Goal: Find specific page/section: Find specific page/section

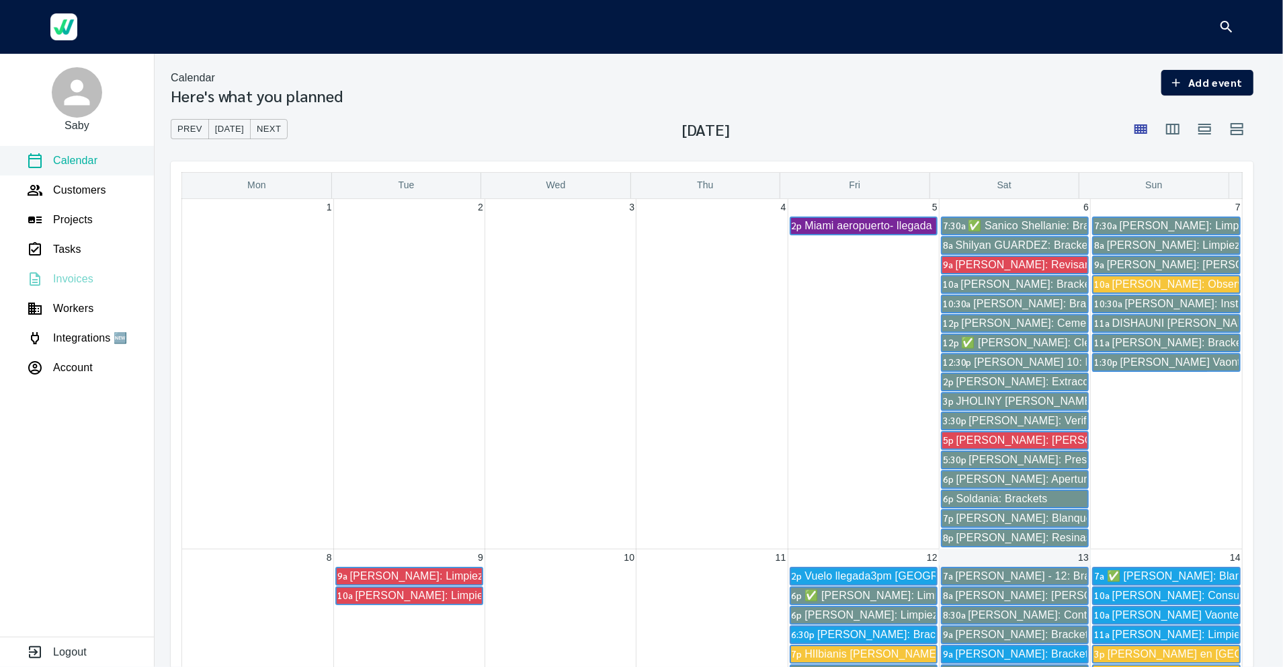
scroll to position [643, 0]
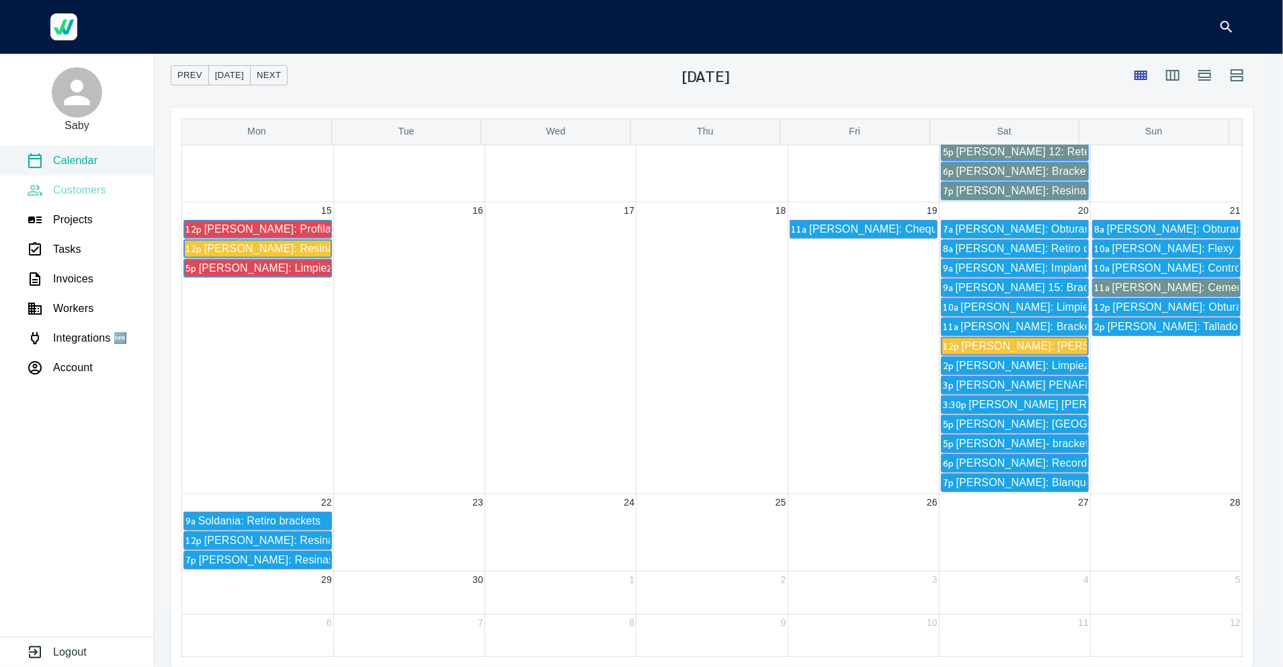
click at [77, 186] on p "Customers" at bounding box center [79, 190] width 53 height 16
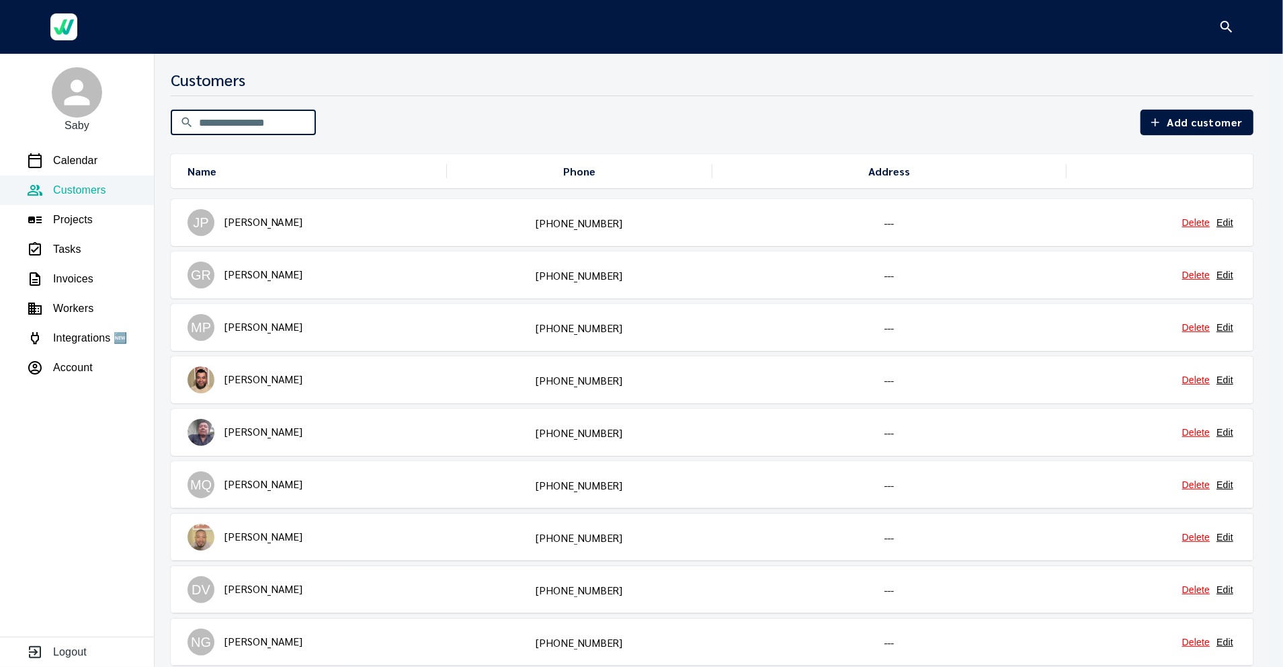
click at [210, 120] on input "text" at bounding box center [257, 123] width 117 height 38
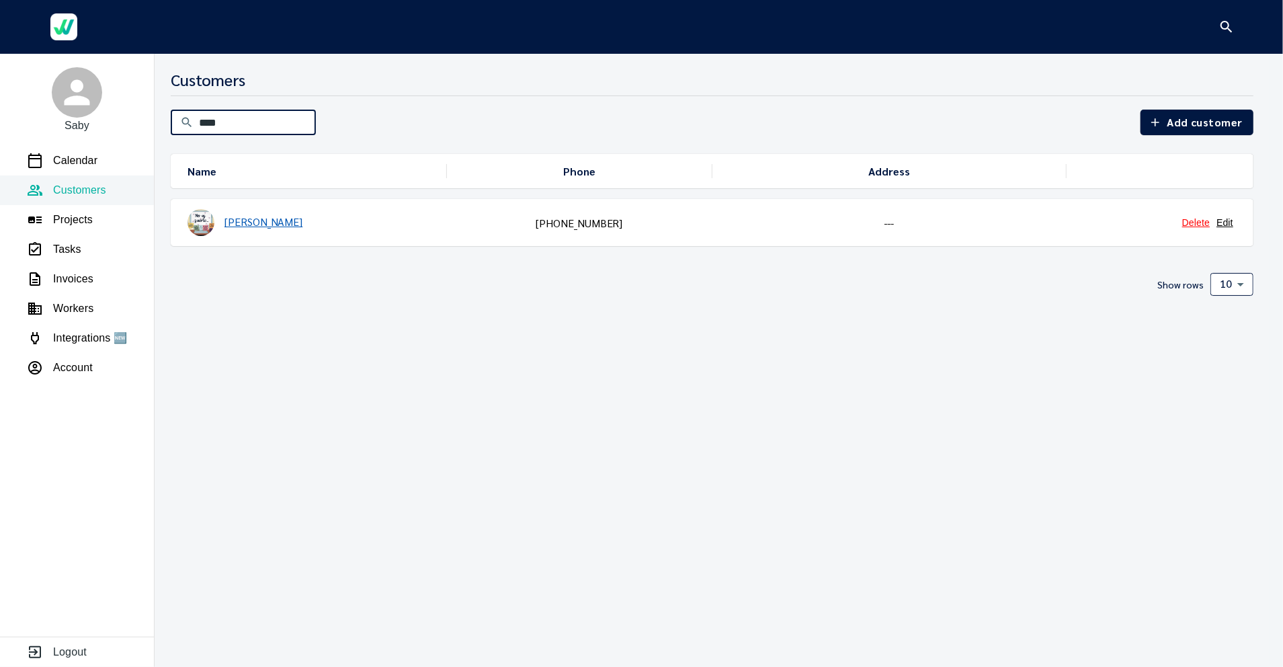
type input "****"
click at [257, 219] on link "[PERSON_NAME]" at bounding box center [264, 221] width 78 height 14
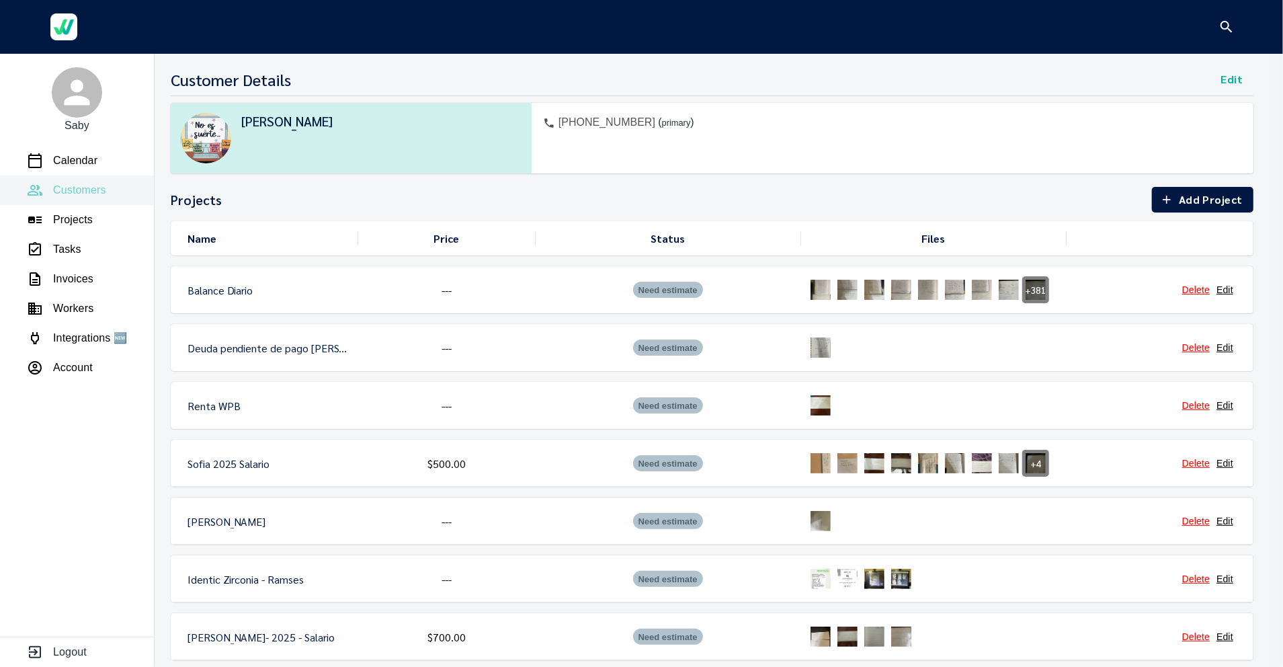
click at [85, 191] on p "Customers" at bounding box center [79, 190] width 53 height 16
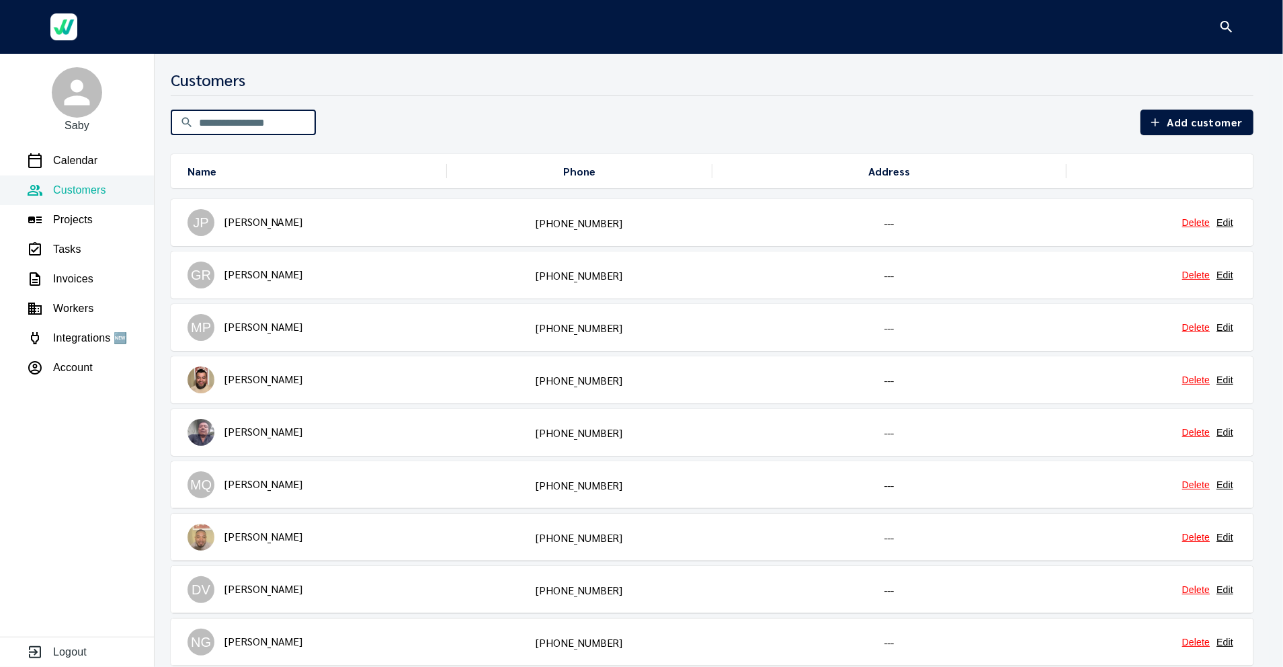
click at [211, 121] on input "text" at bounding box center [257, 123] width 117 height 38
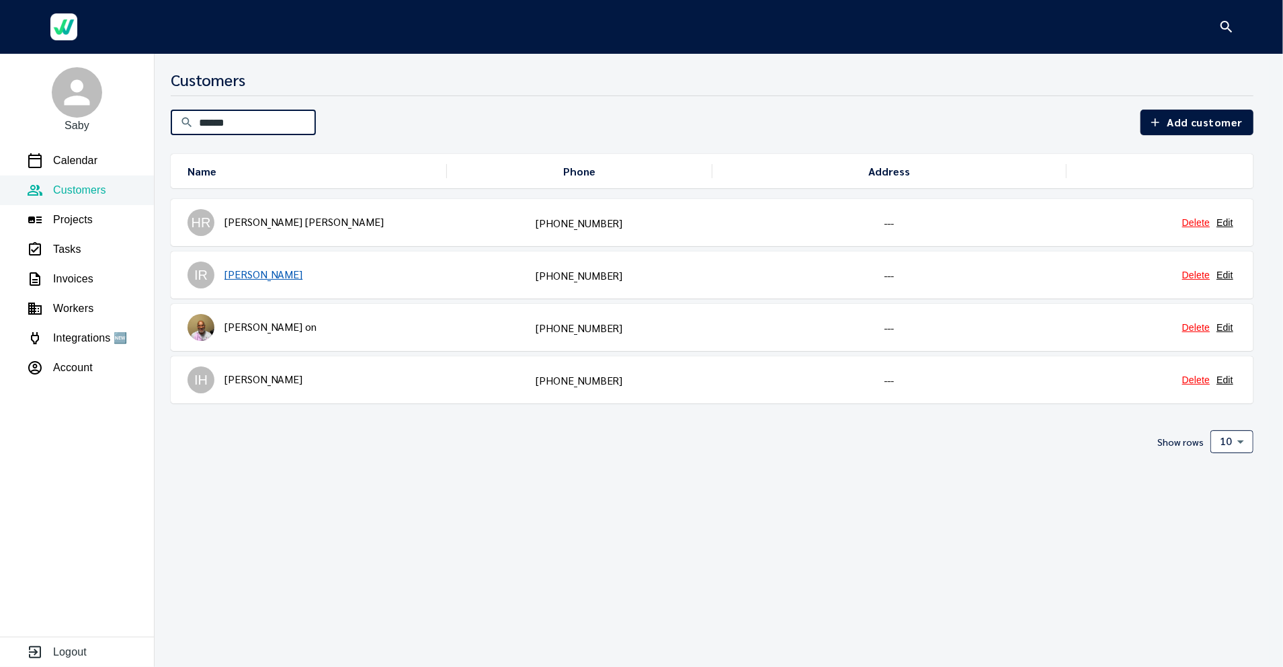
type input "******"
click at [237, 277] on link "Ismael Reyes" at bounding box center [264, 274] width 78 height 14
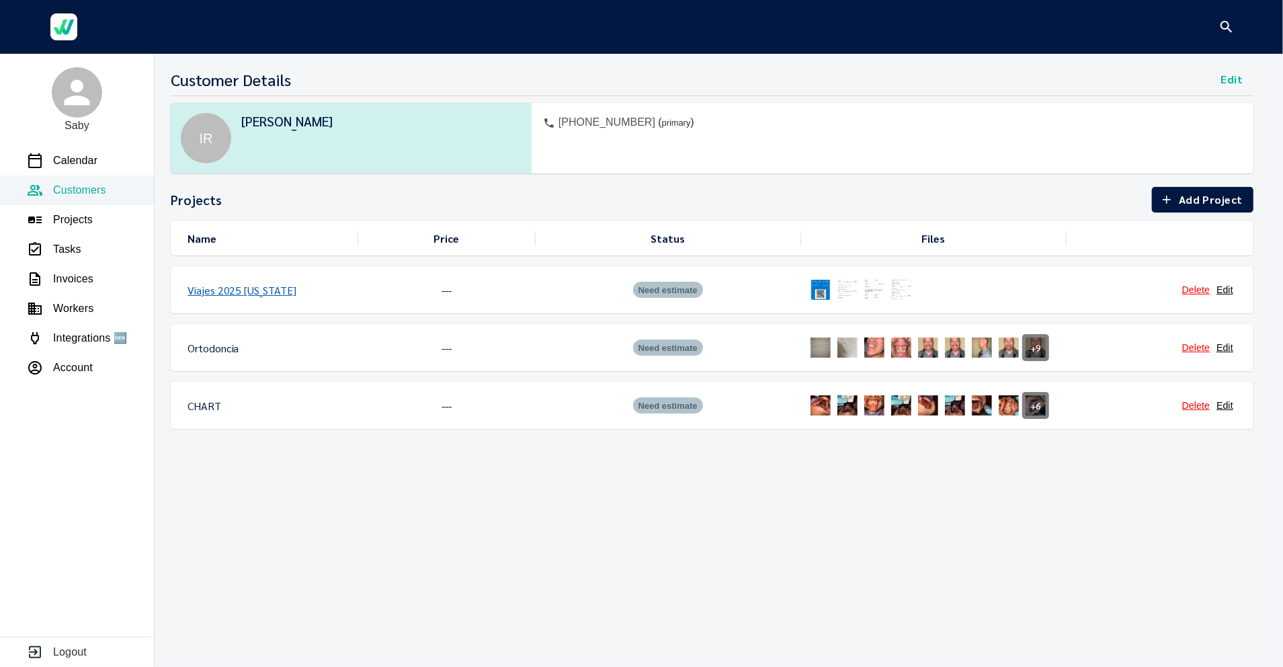
click at [212, 288] on link "Viajes 2025 Florida" at bounding box center [242, 290] width 109 height 14
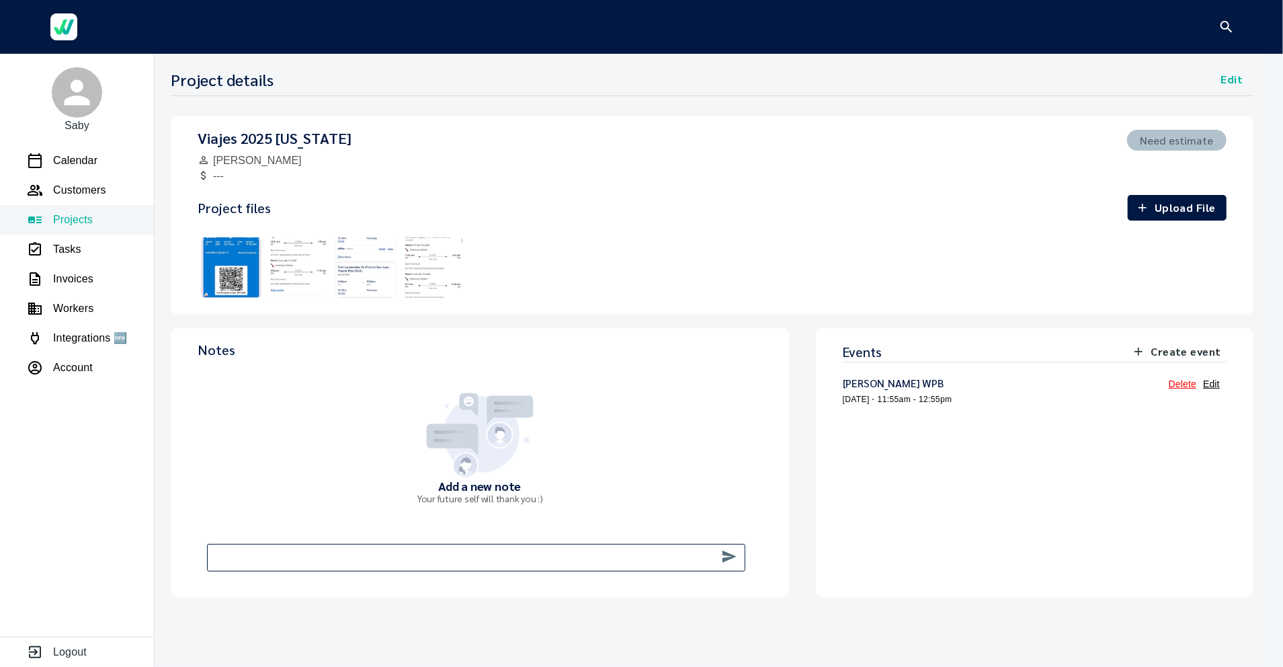
click at [329, 263] on img at bounding box center [298, 267] width 67 height 67
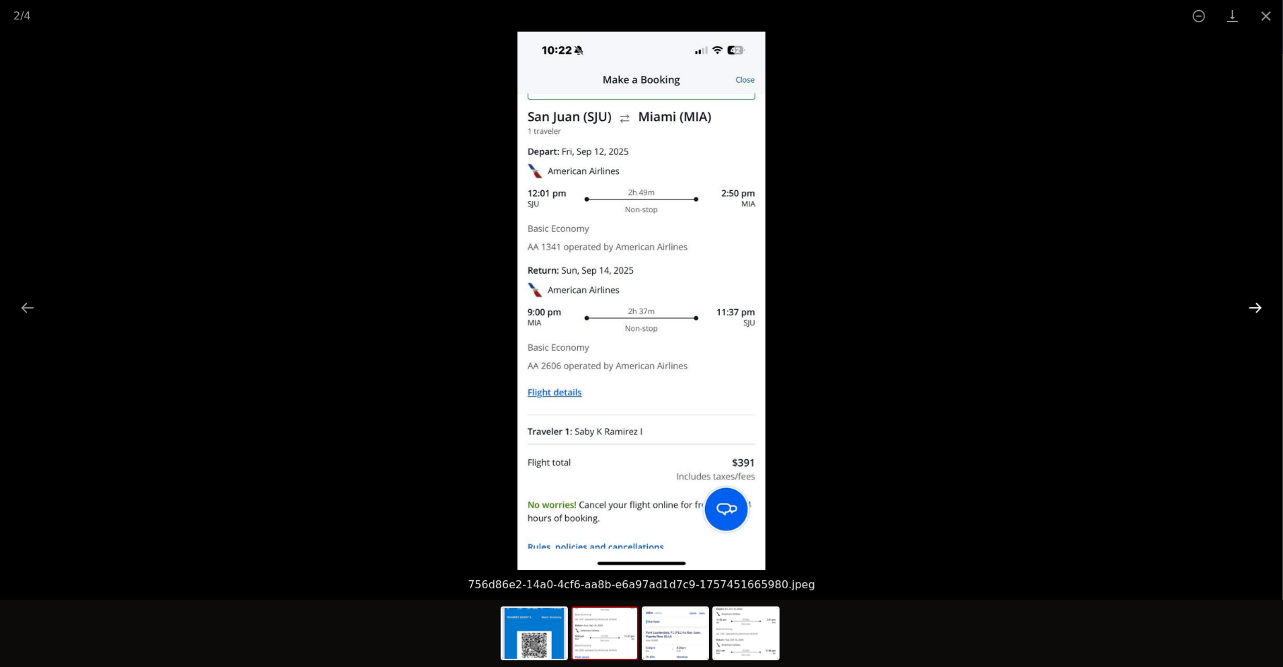
click at [1253, 309] on button "Next slide" at bounding box center [1255, 307] width 28 height 26
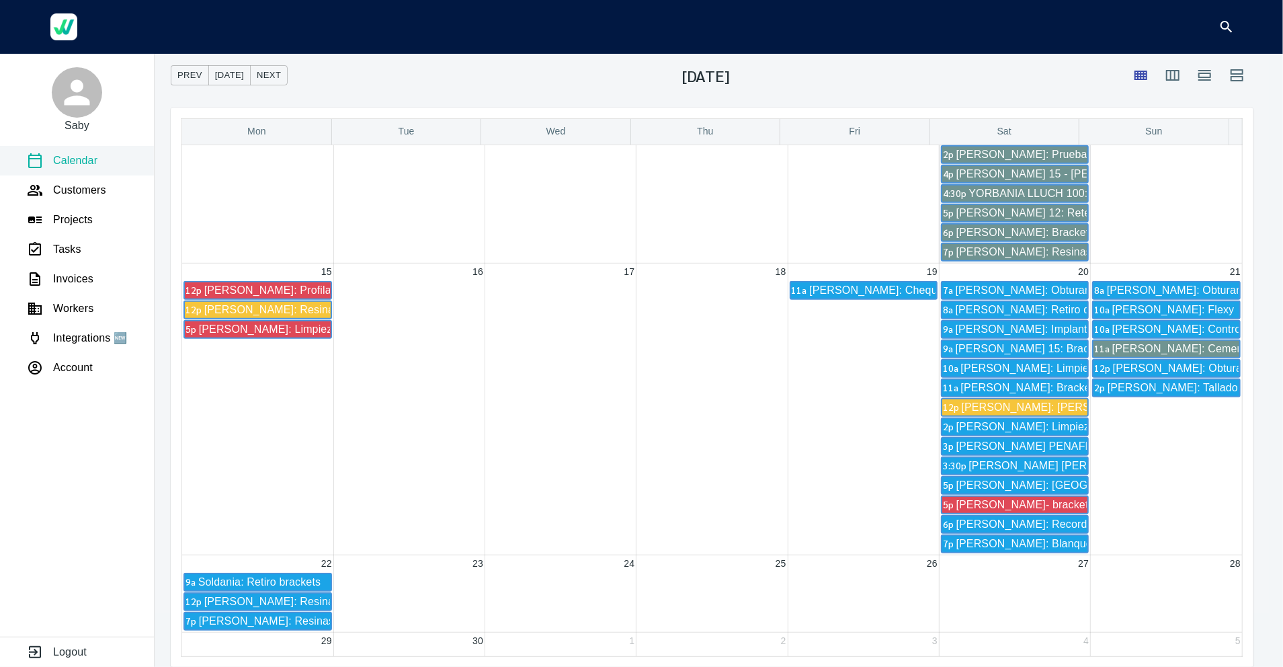
scroll to position [643, 0]
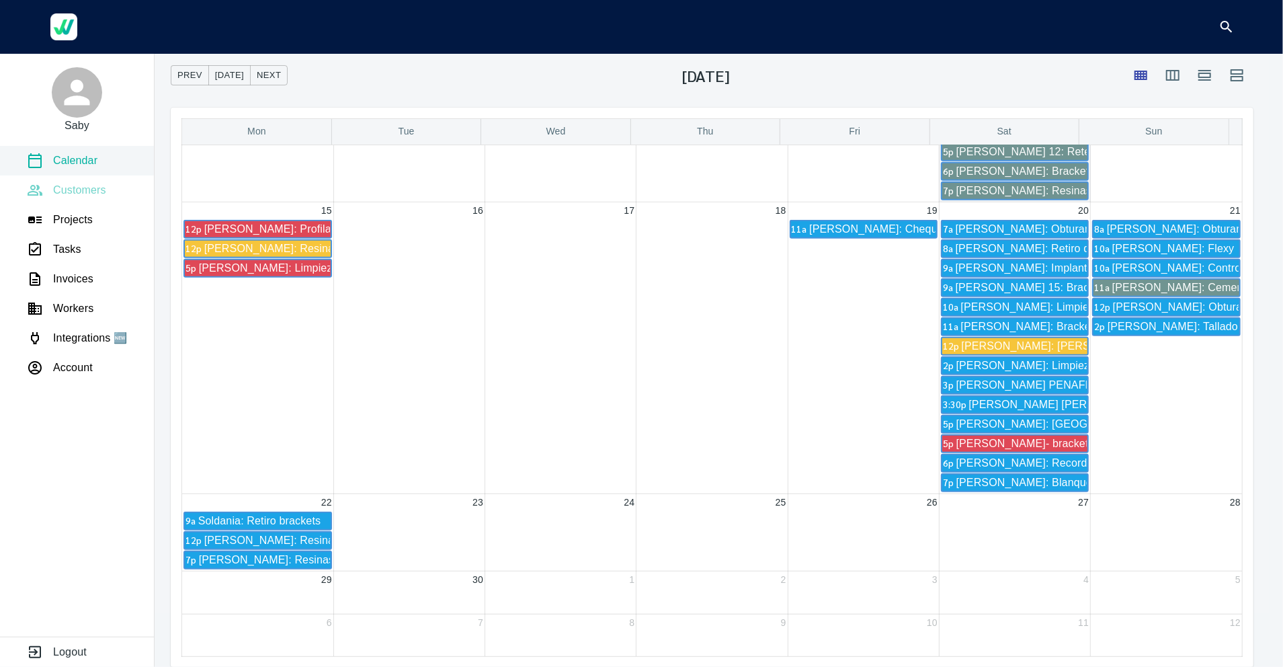
click at [77, 187] on p "Customers" at bounding box center [79, 190] width 53 height 16
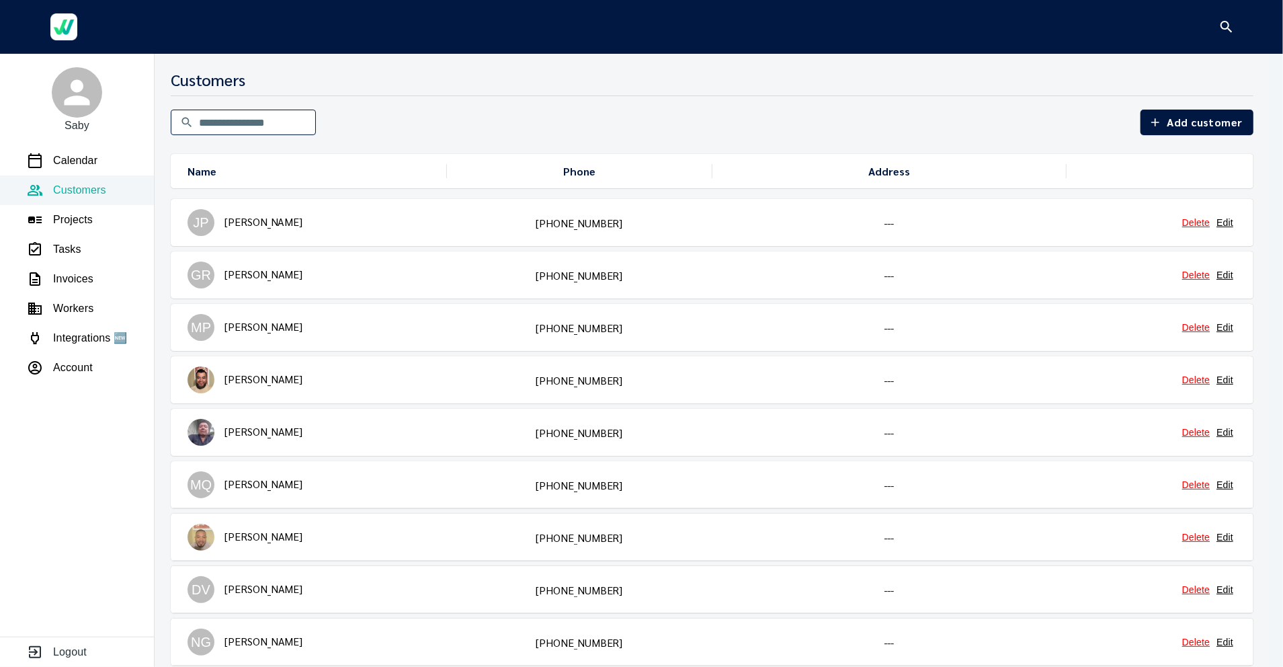
click at [1221, 26] on icon "button" at bounding box center [1226, 26] width 11 height 11
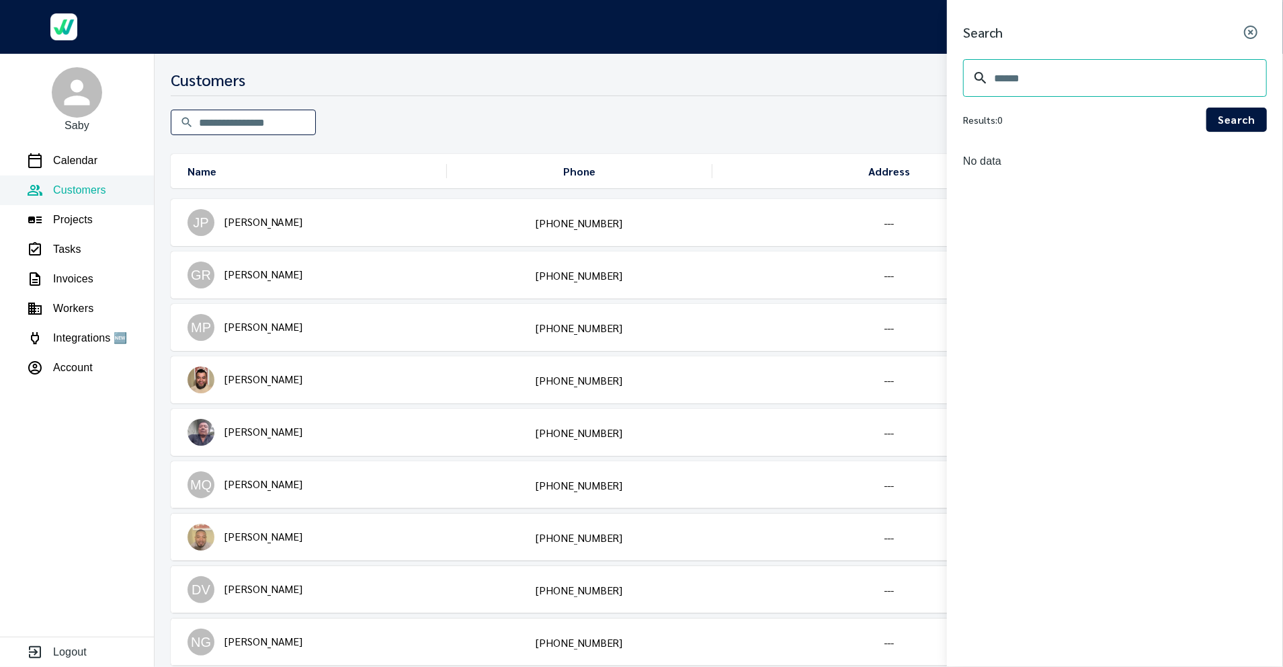
click at [991, 81] on div "​" at bounding box center [1115, 78] width 304 height 38
click at [991, 86] on div "*** ​" at bounding box center [1115, 78] width 304 height 38
click at [993, 82] on div "*** ​" at bounding box center [1115, 78] width 304 height 38
type input "****"
click at [1219, 117] on span "Search" at bounding box center [1236, 119] width 39 height 19
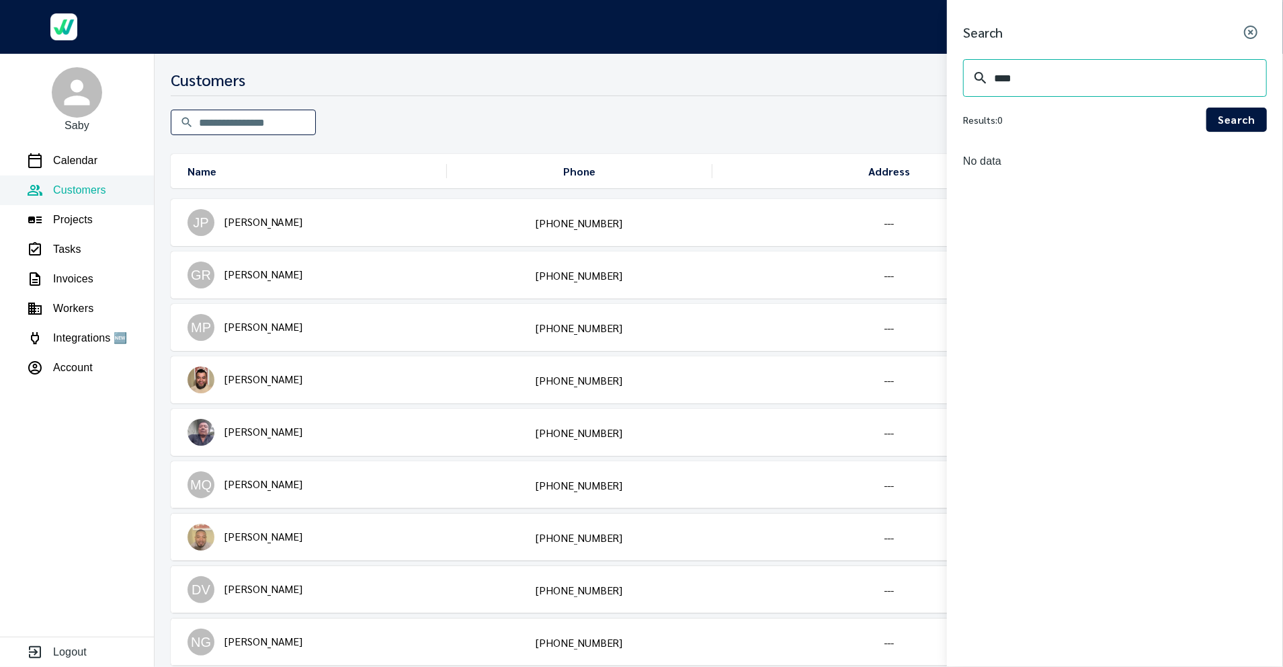
click at [251, 110] on div at bounding box center [641, 333] width 1283 height 667
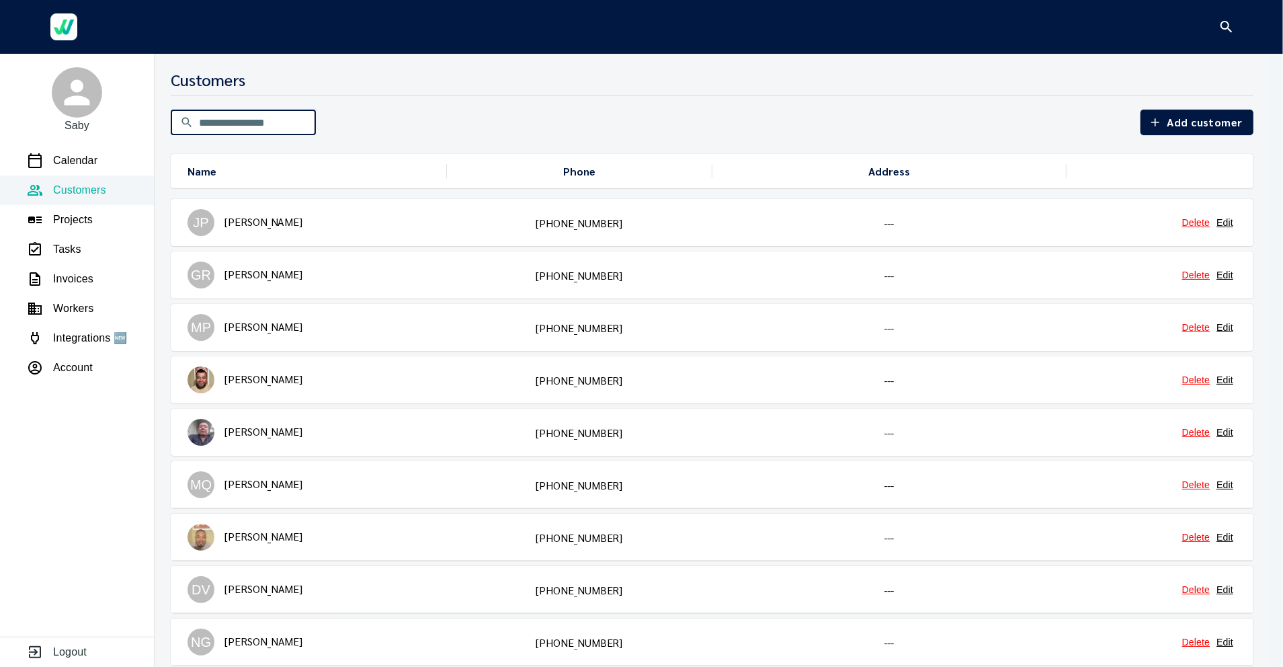
click at [243, 118] on input "text" at bounding box center [257, 123] width 117 height 38
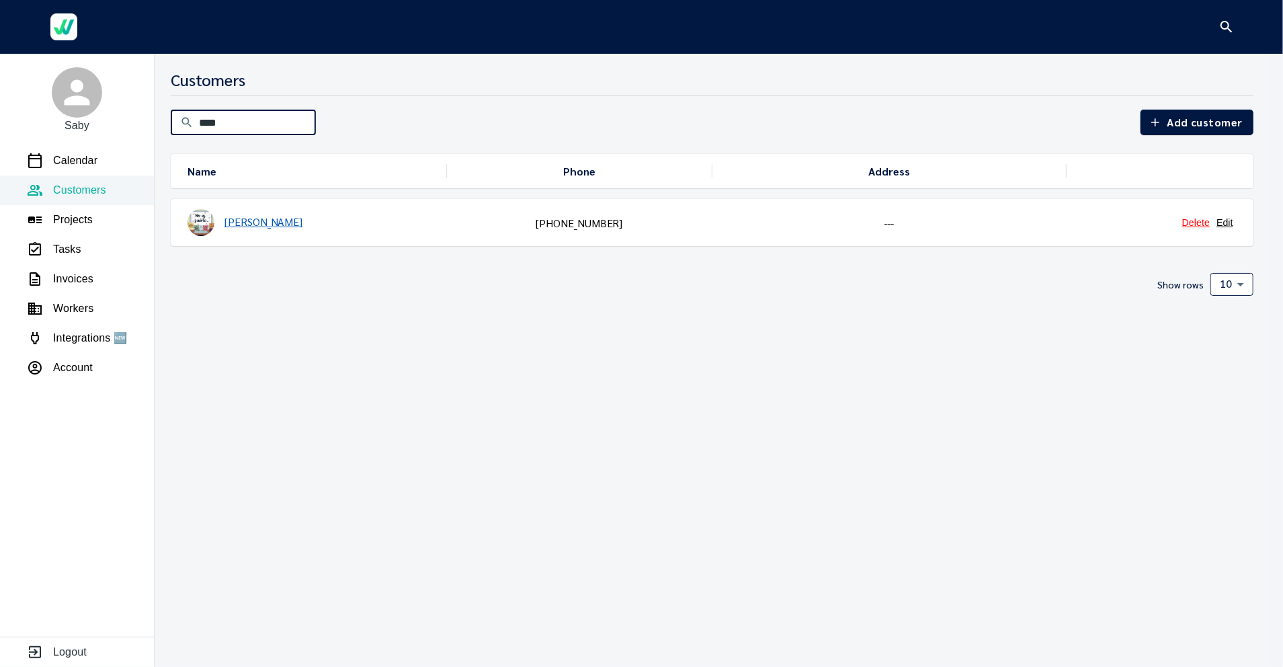
type input "****"
click at [256, 220] on link "[PERSON_NAME]" at bounding box center [264, 221] width 78 height 14
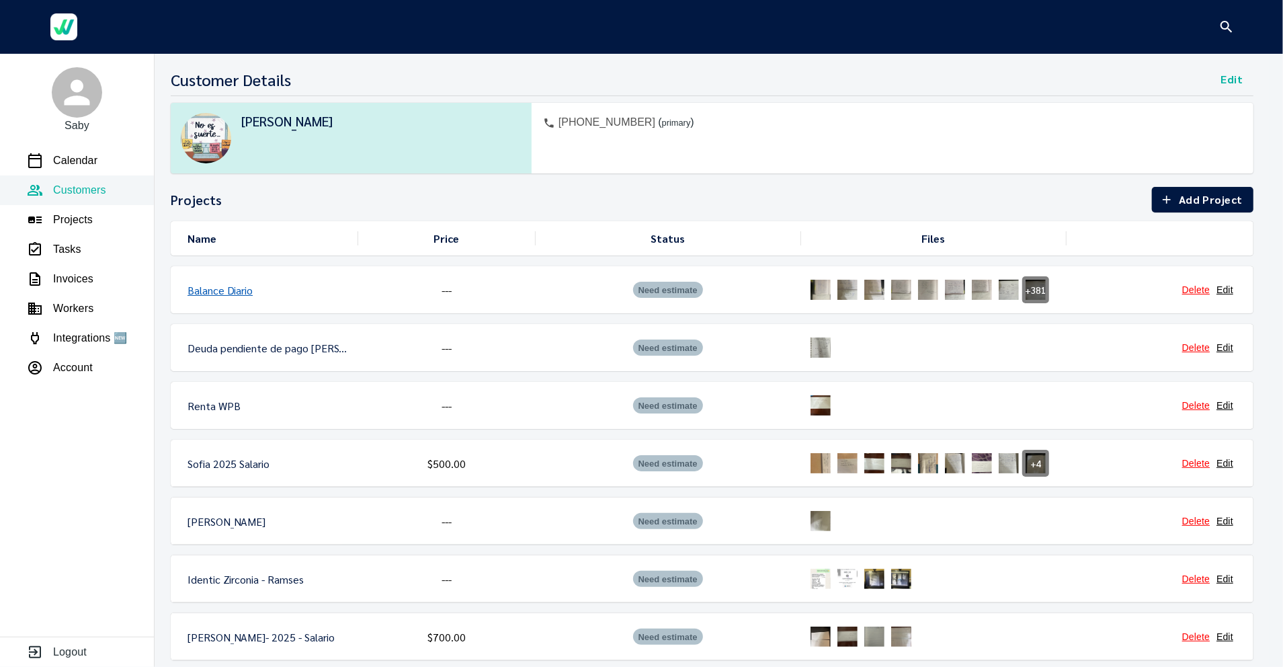
click at [216, 290] on link "Balance Diario" at bounding box center [220, 290] width 65 height 14
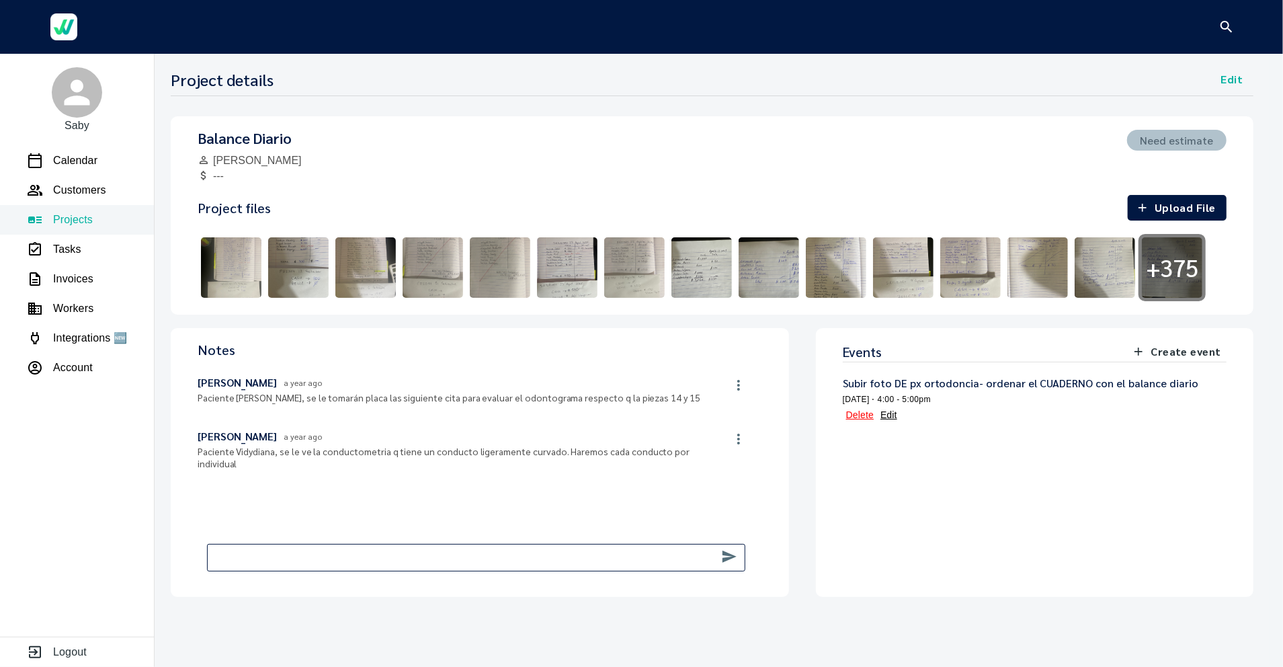
click at [239, 255] on img at bounding box center [231, 267] width 67 height 67
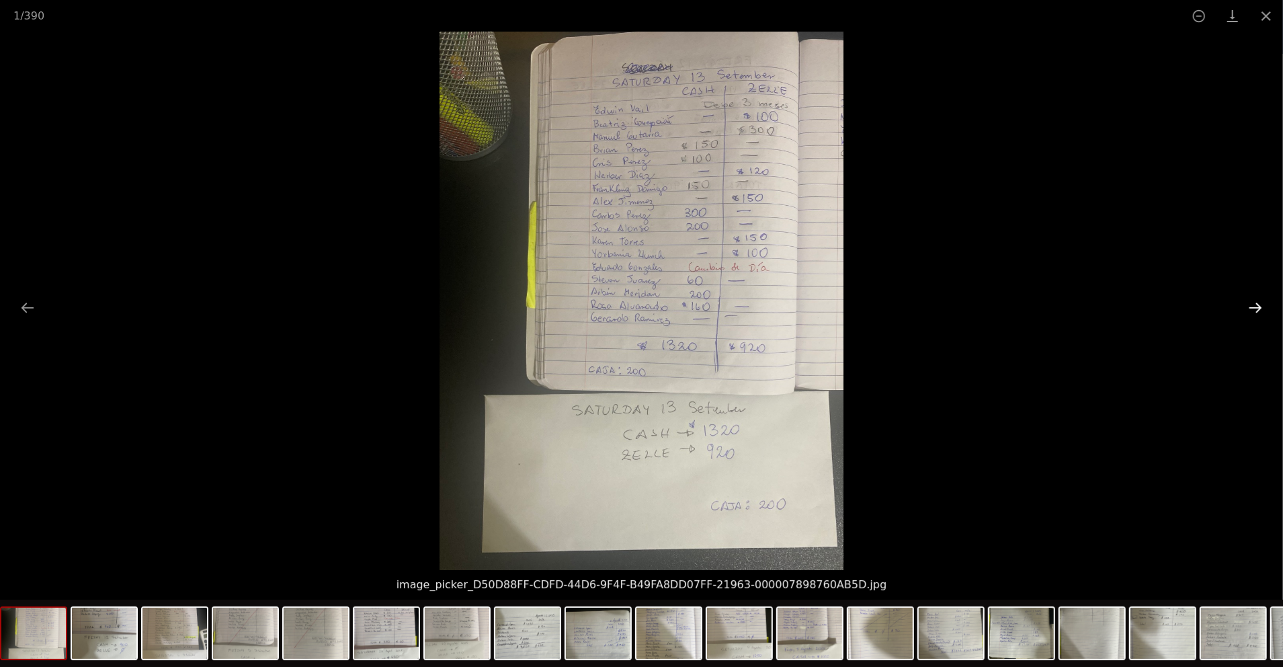
click at [1261, 304] on button "Next slide" at bounding box center [1255, 307] width 28 height 26
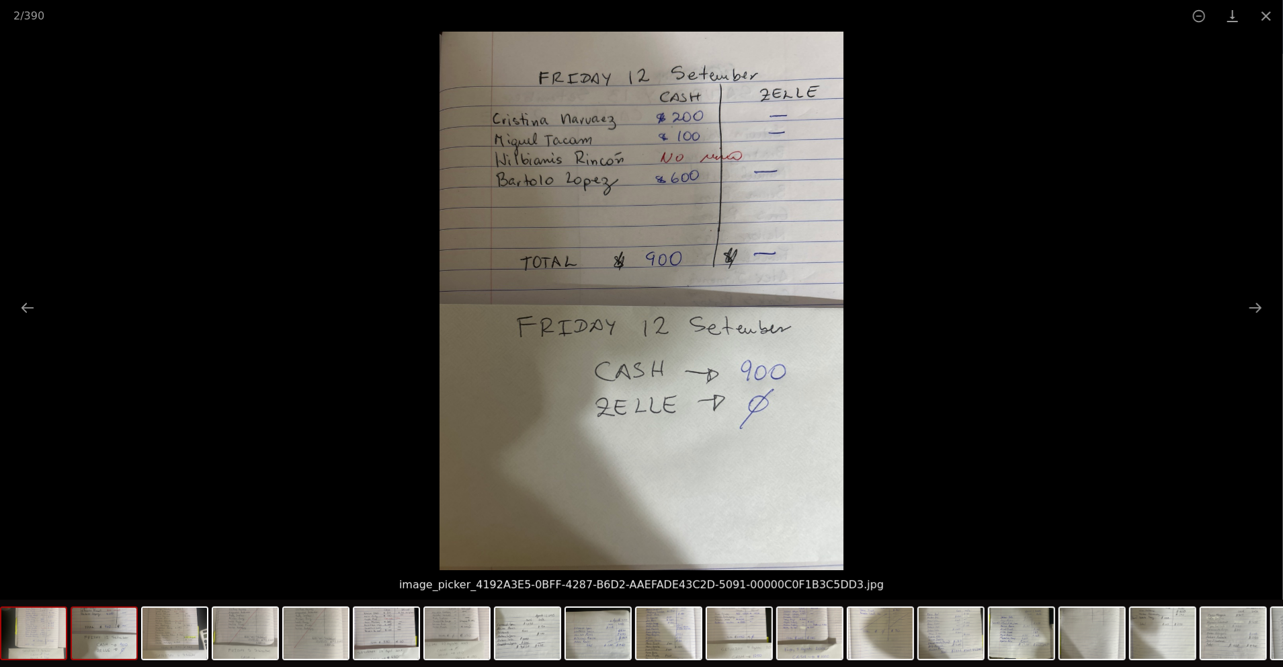
click at [39, 639] on img at bounding box center [33, 633] width 65 height 51
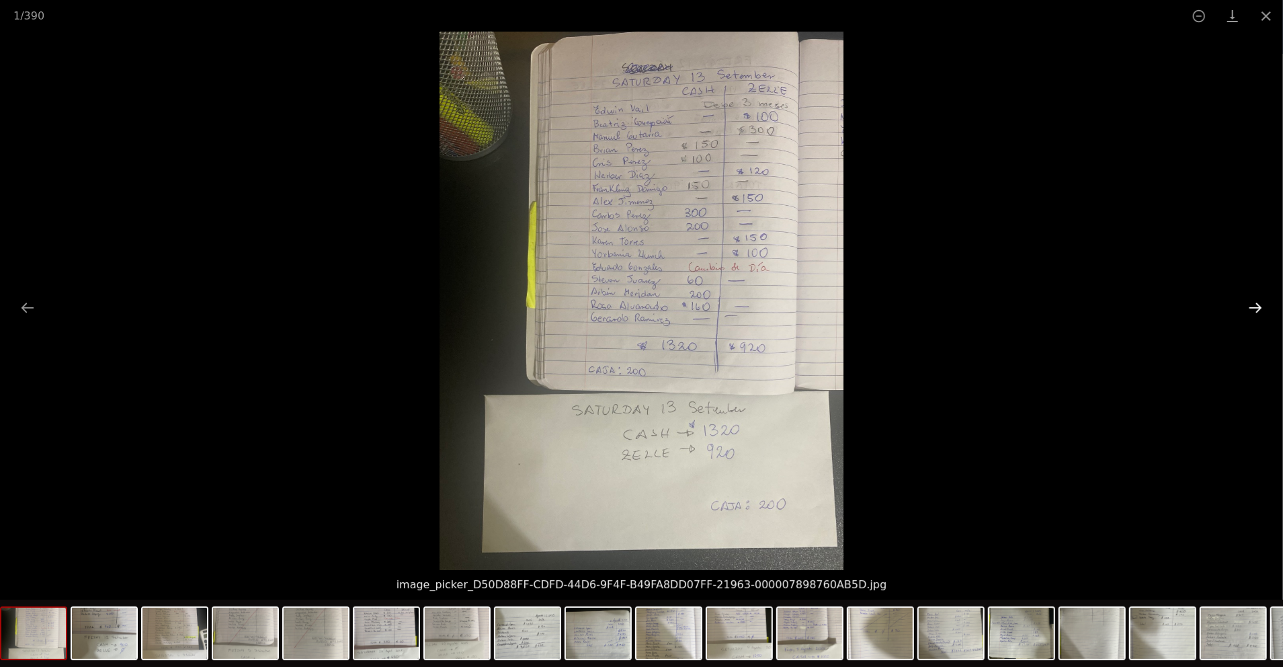
click at [1254, 304] on button "Next slide" at bounding box center [1255, 307] width 28 height 26
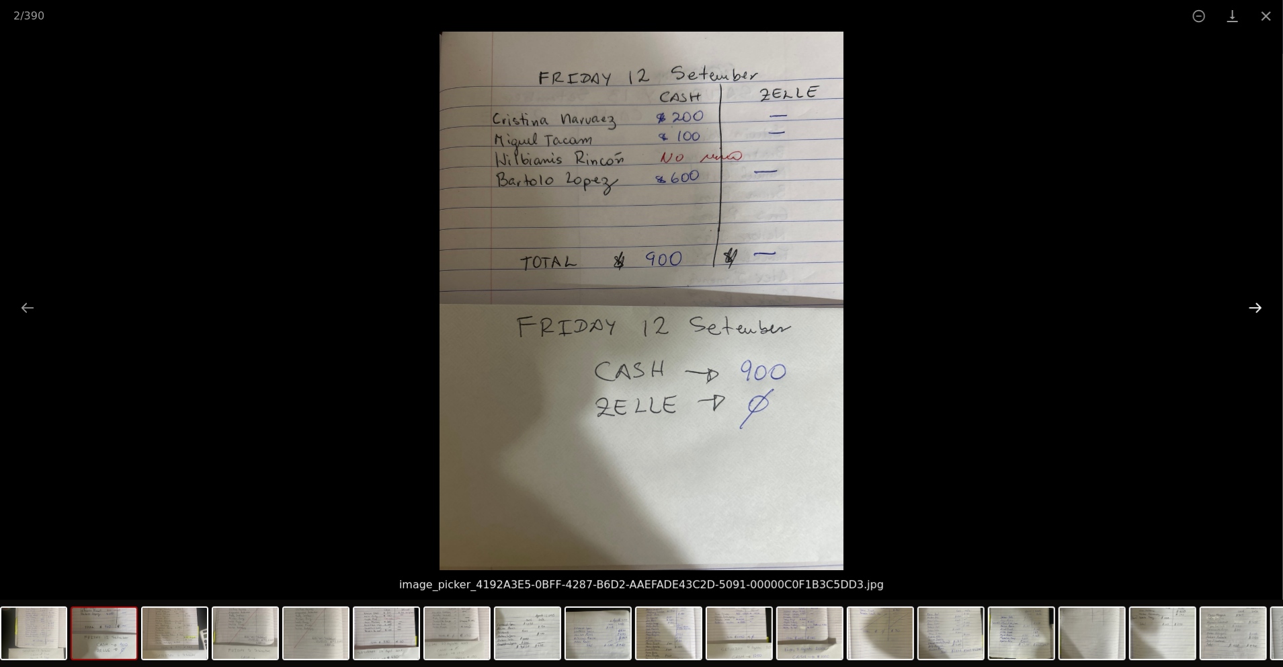
click at [1254, 304] on button "Next slide" at bounding box center [1255, 307] width 28 height 26
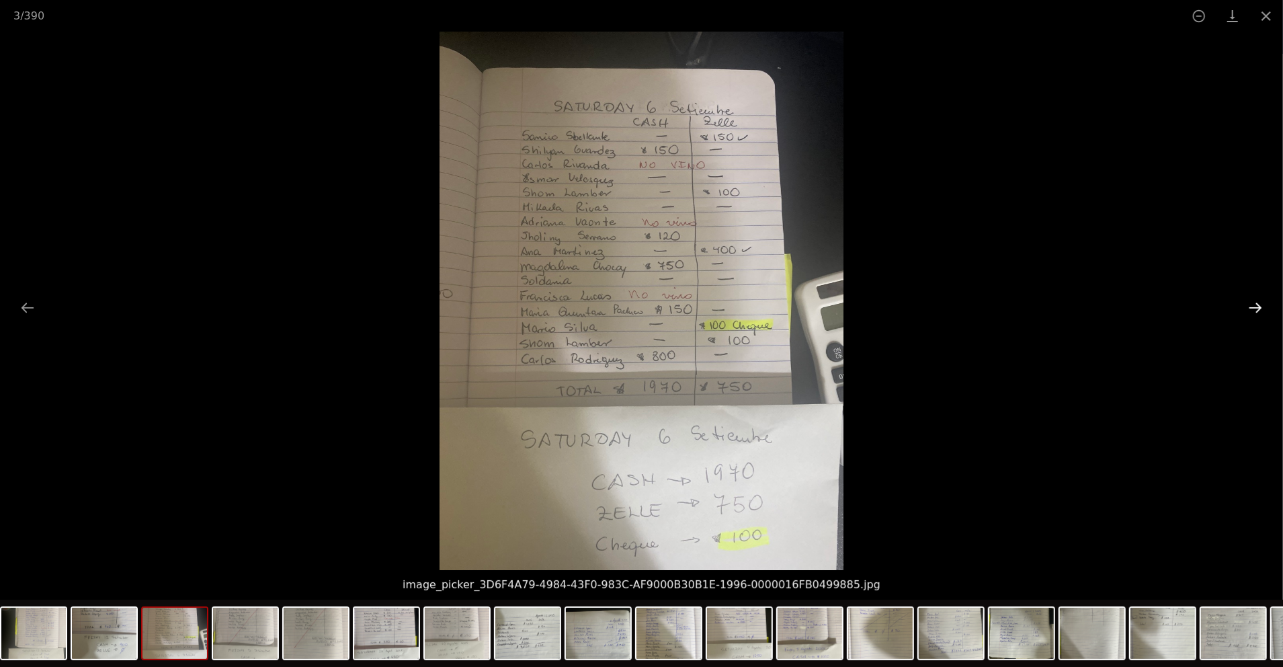
click at [1256, 306] on button "Next slide" at bounding box center [1255, 307] width 28 height 26
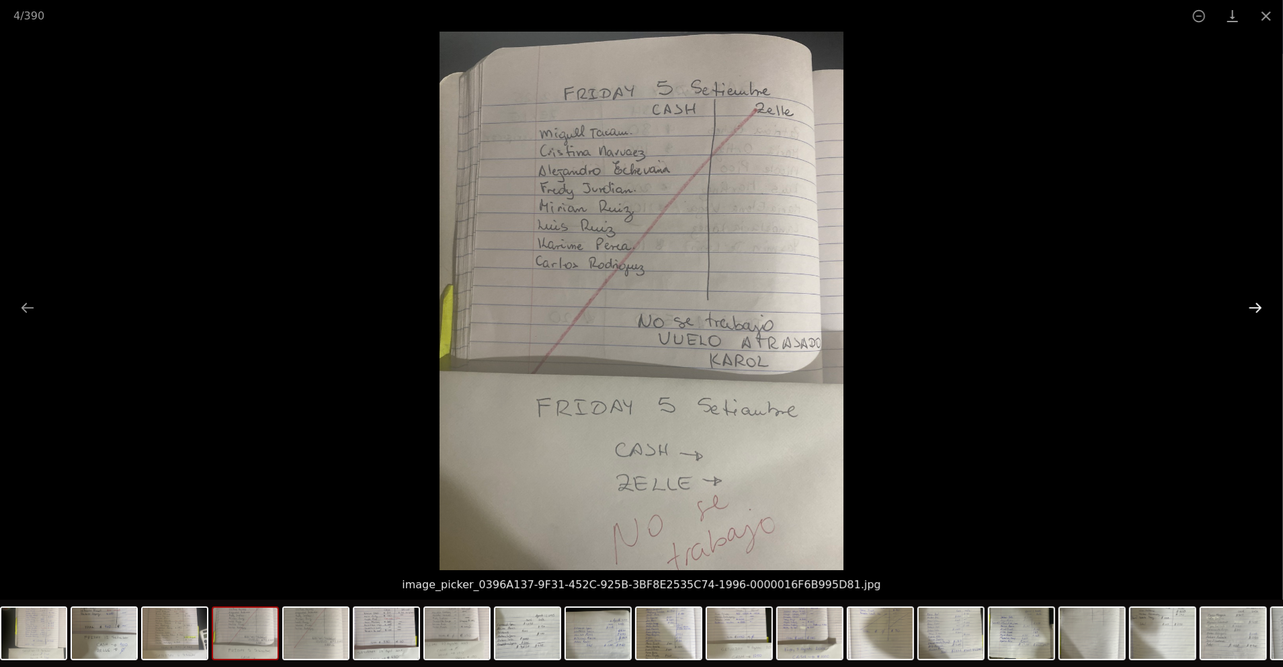
click at [1248, 310] on button "Next slide" at bounding box center [1255, 307] width 28 height 26
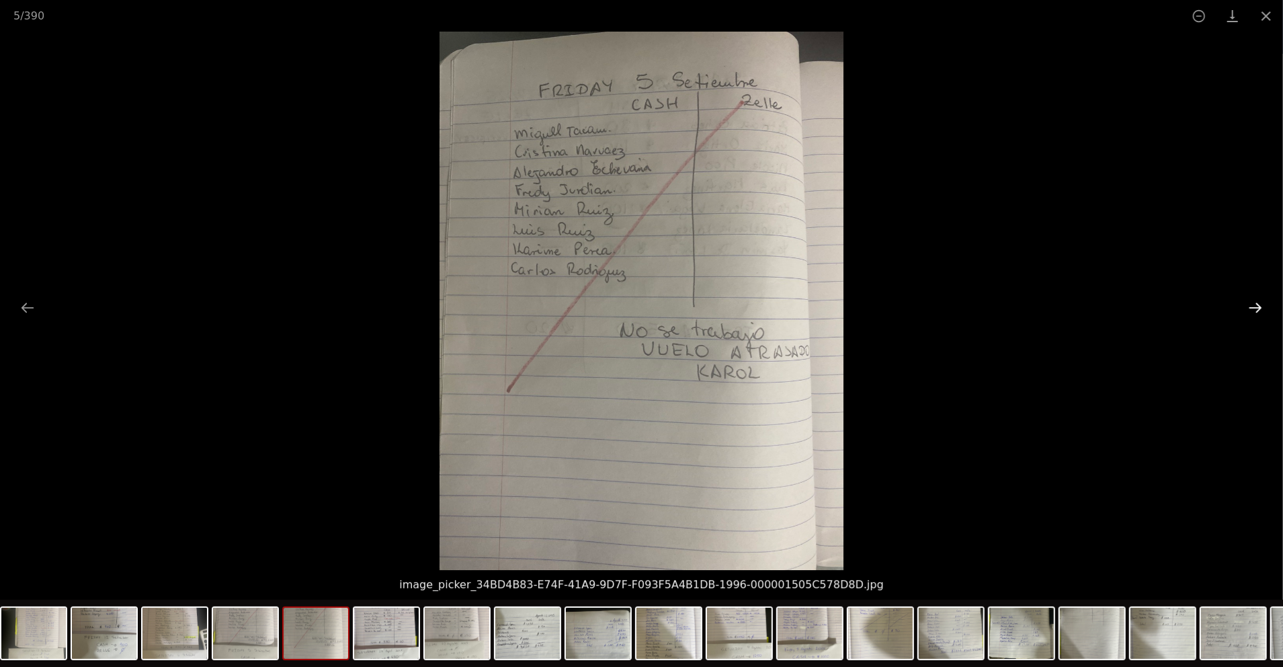
click at [1248, 315] on button "Next slide" at bounding box center [1255, 307] width 28 height 26
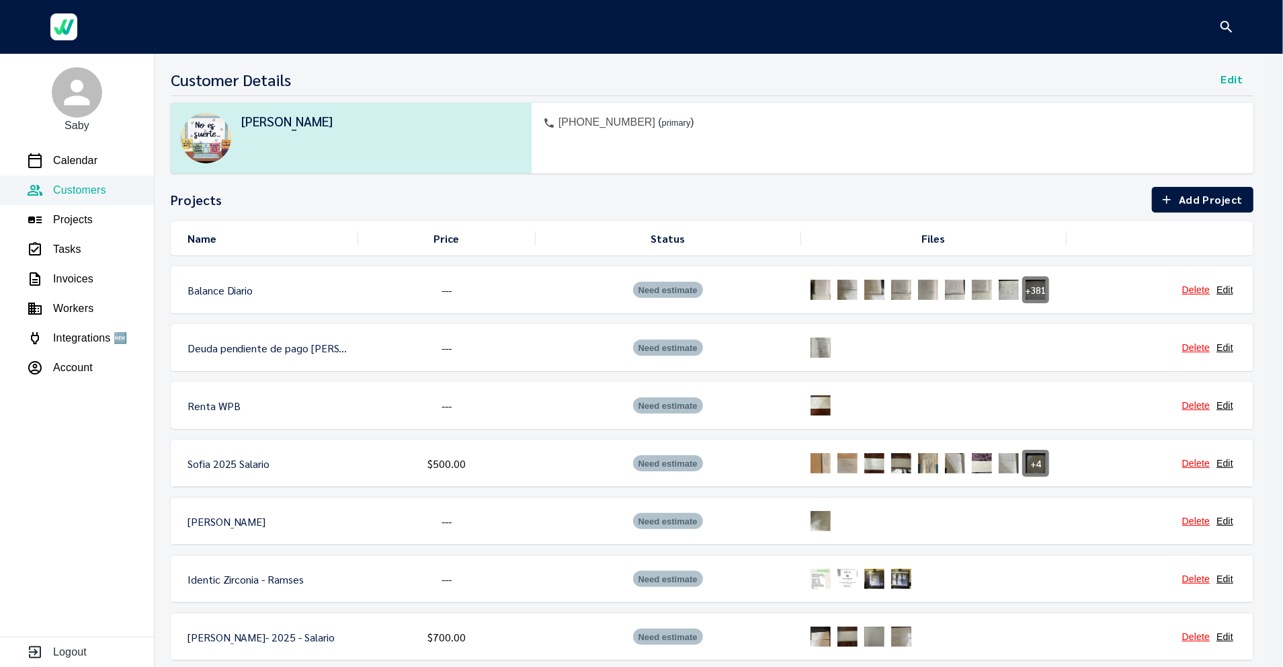
click at [819, 293] on img at bounding box center [820, 289] width 27 height 27
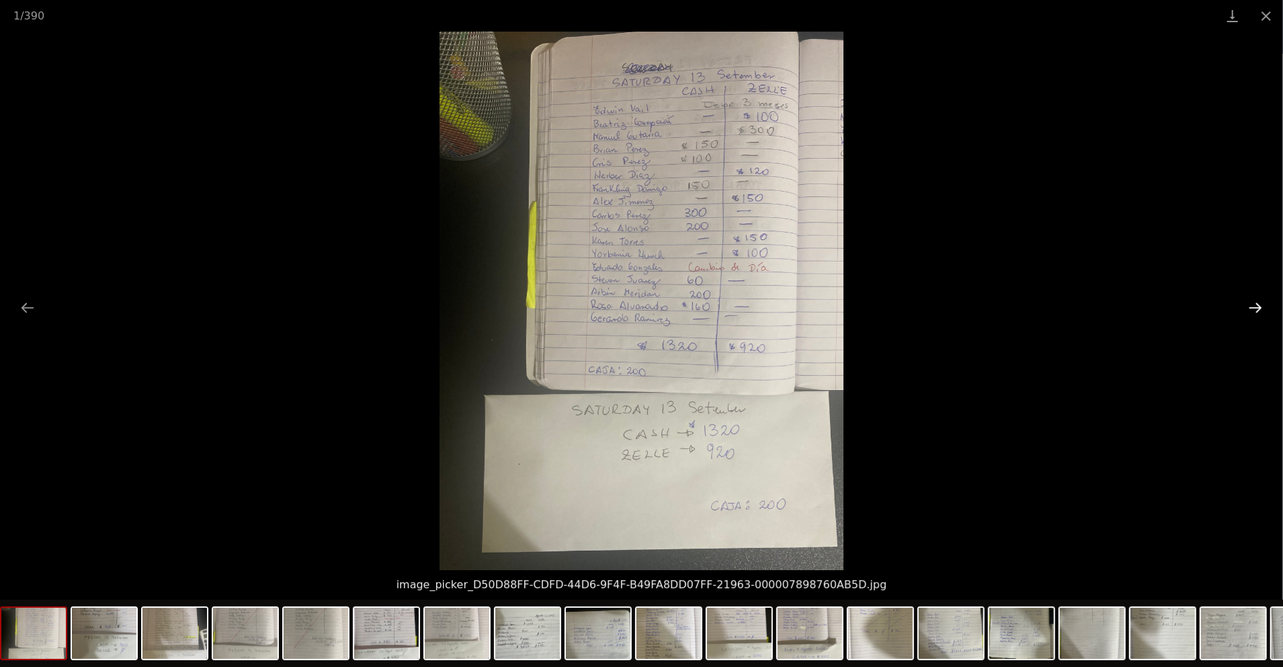
click at [1256, 311] on button "Next slide" at bounding box center [1255, 307] width 28 height 26
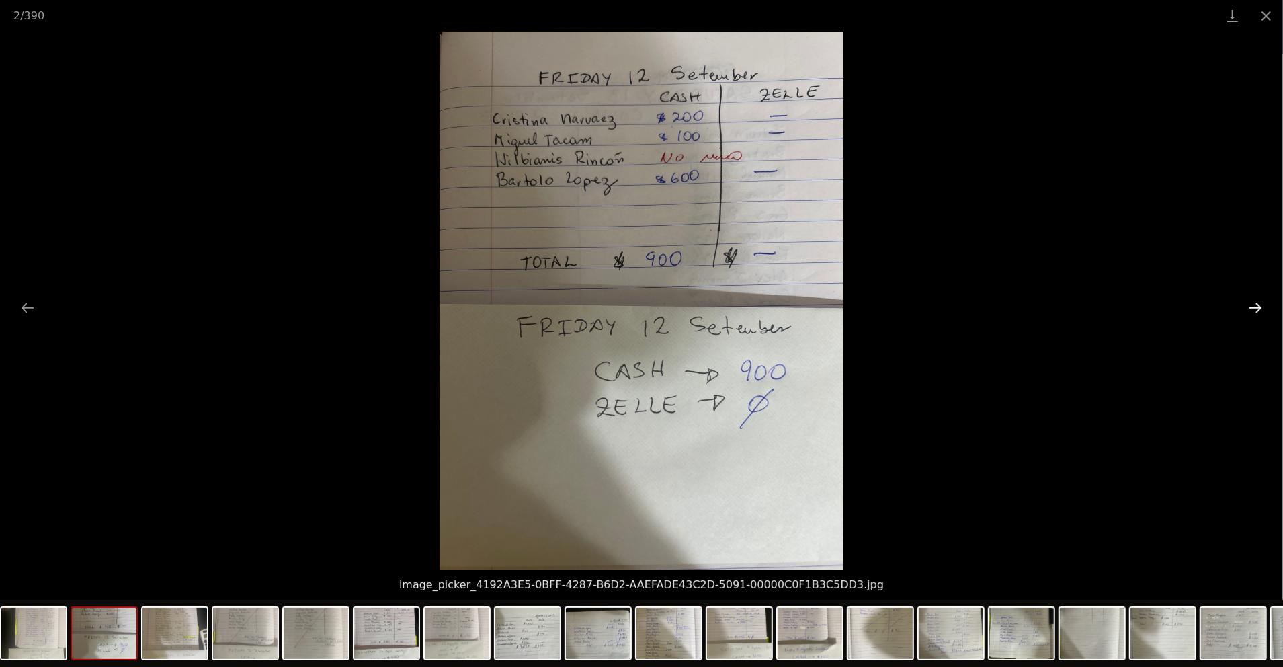
click at [1256, 311] on button "Next slide" at bounding box center [1255, 307] width 28 height 26
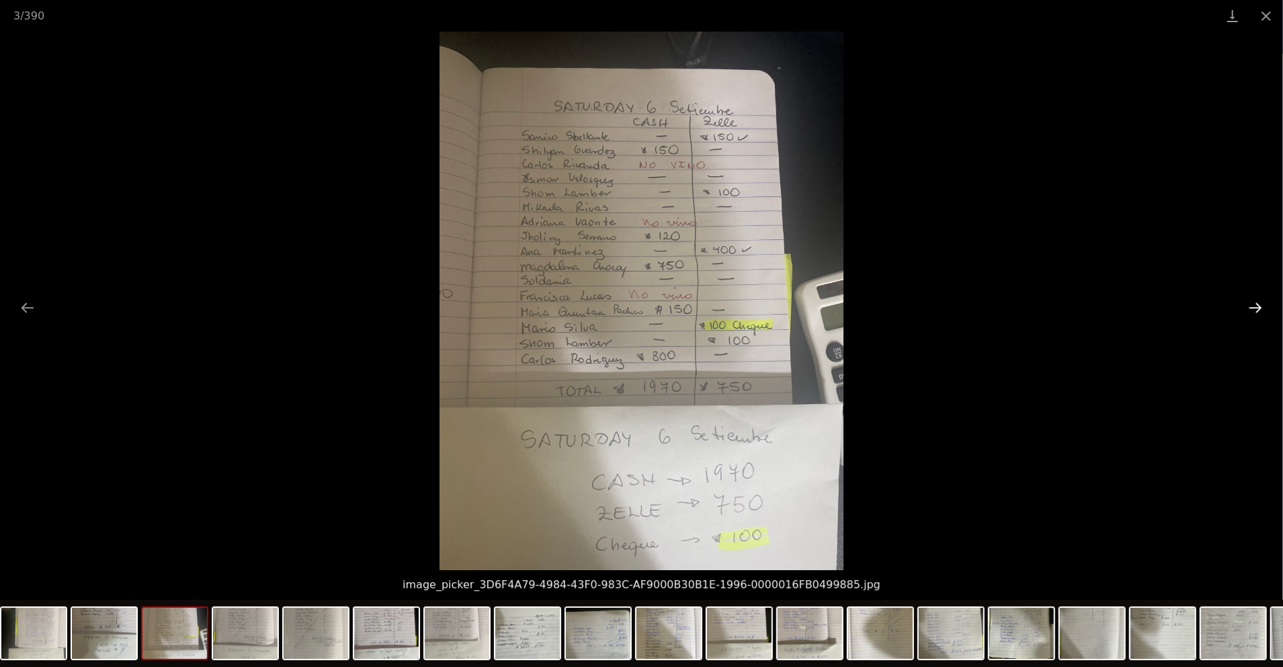
click at [1254, 312] on button "Next slide" at bounding box center [1255, 307] width 28 height 26
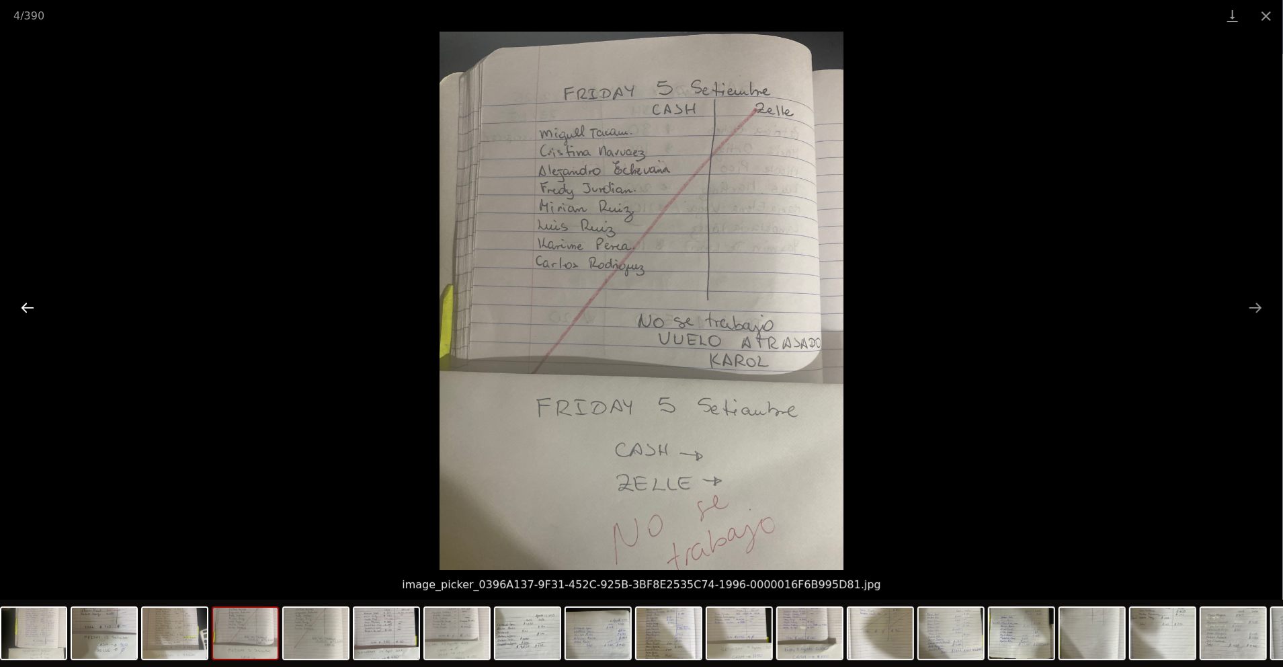
click at [34, 304] on button "Previous slide" at bounding box center [27, 307] width 28 height 26
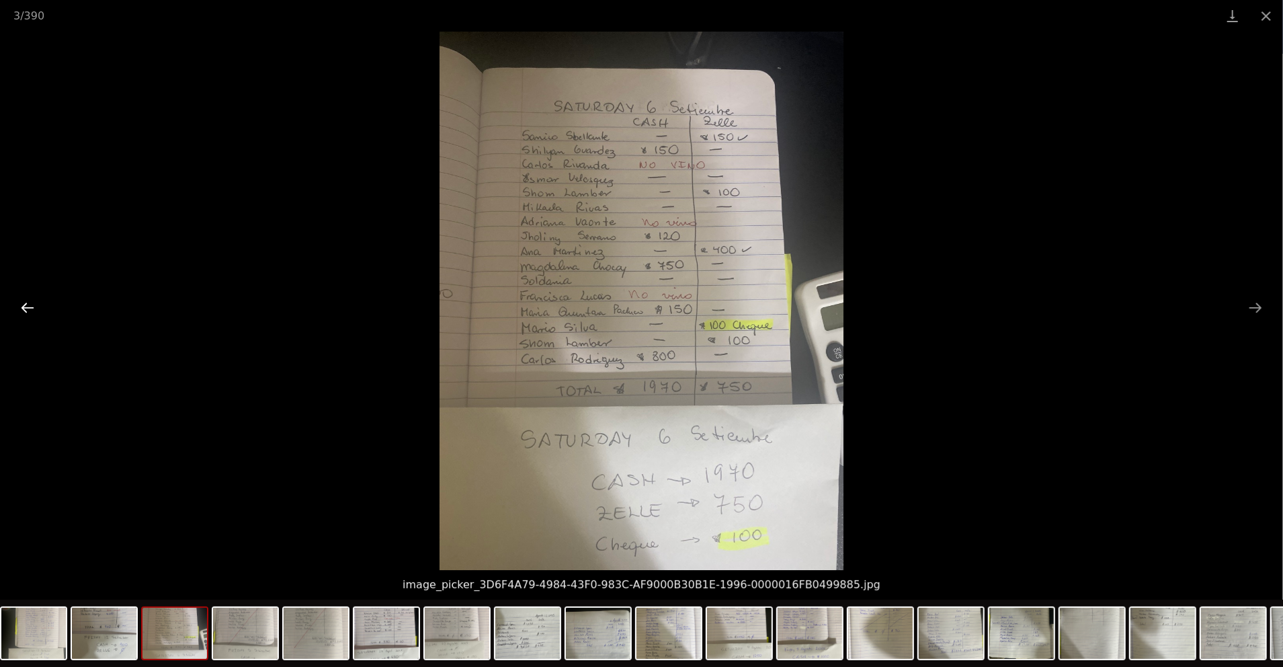
drag, startPoint x: 24, startPoint y: 300, endPoint x: 34, endPoint y: 309, distance: 13.3
click at [24, 300] on button "Previous slide" at bounding box center [27, 307] width 28 height 26
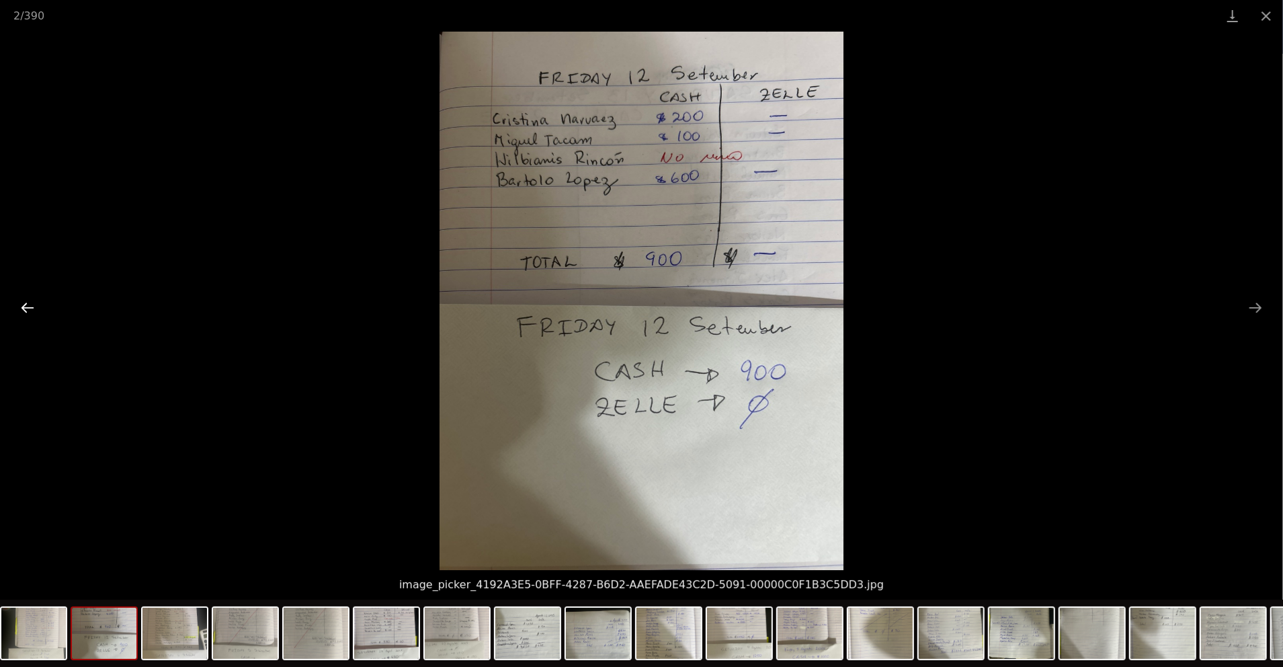
click at [26, 309] on button "Previous slide" at bounding box center [27, 307] width 28 height 26
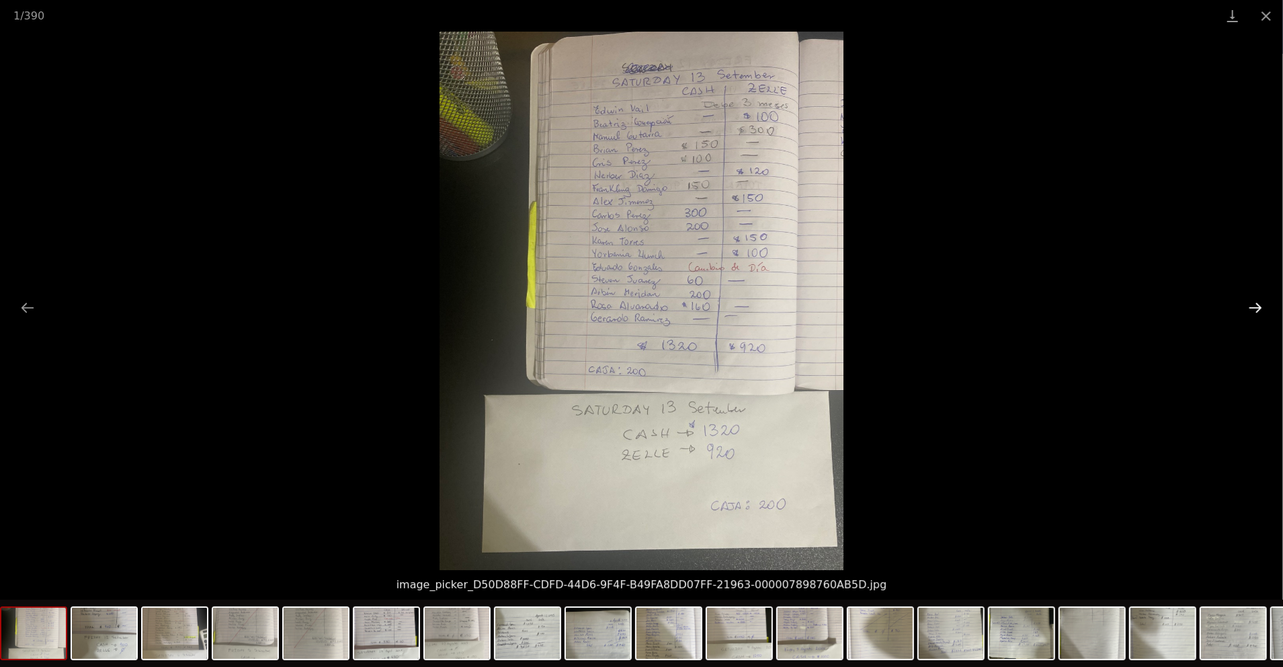
click at [1246, 309] on button "Next slide" at bounding box center [1255, 307] width 28 height 26
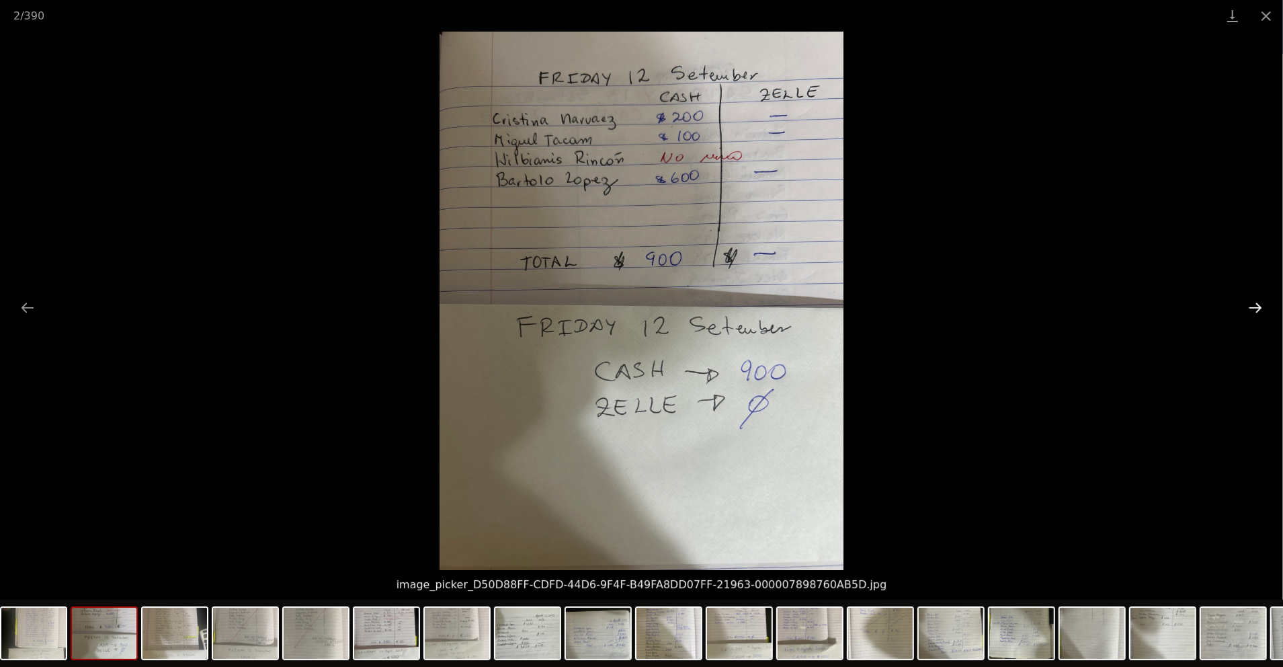
click at [1246, 309] on button "Next slide" at bounding box center [1255, 307] width 28 height 26
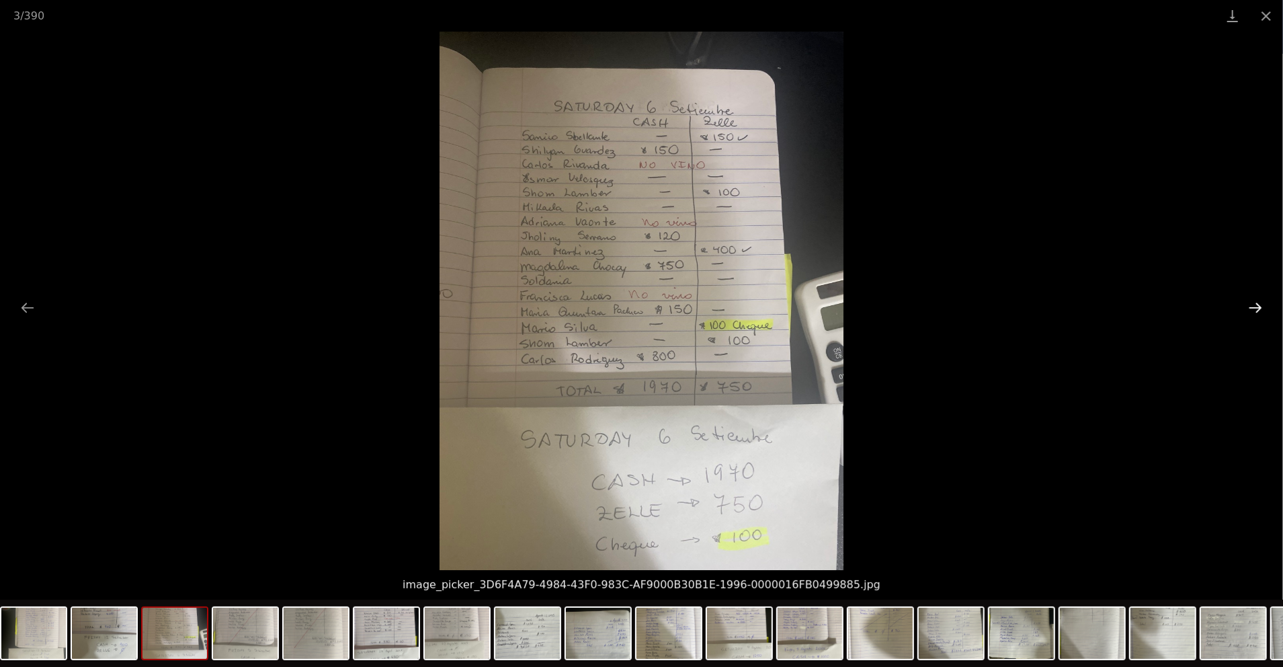
click at [1246, 309] on button "Next slide" at bounding box center [1255, 307] width 28 height 26
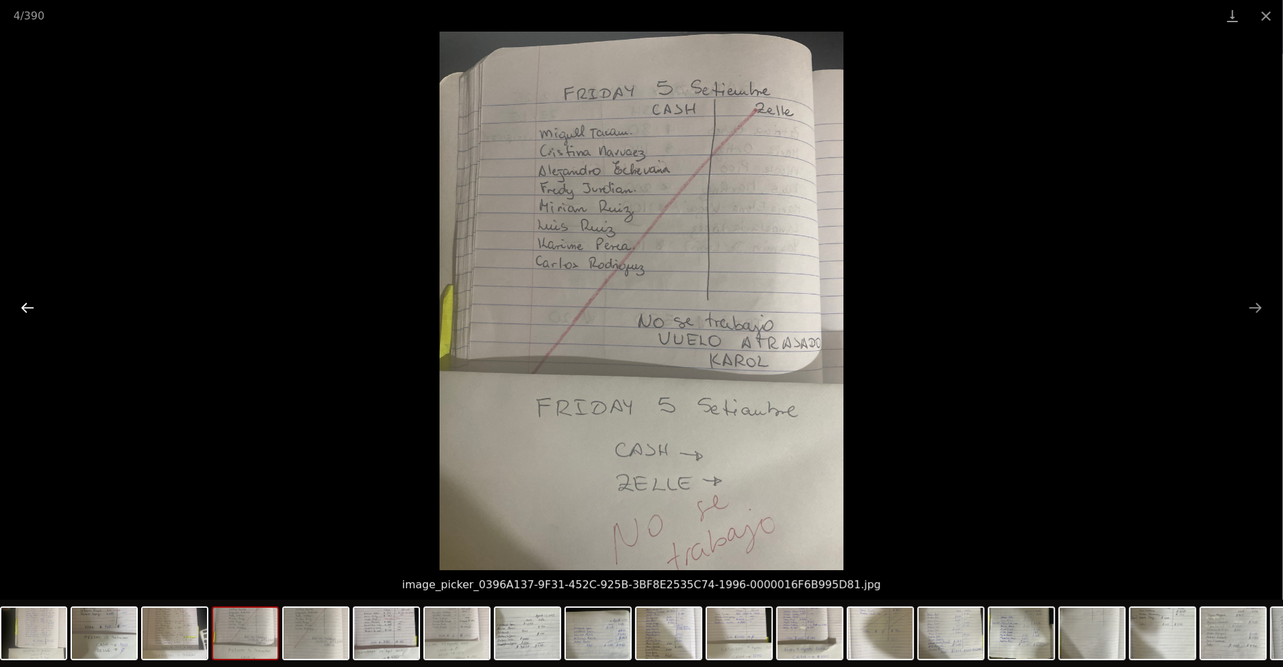
drag, startPoint x: 24, startPoint y: 304, endPoint x: 37, endPoint y: 310, distance: 14.1
click at [27, 304] on button "Previous slide" at bounding box center [27, 307] width 28 height 26
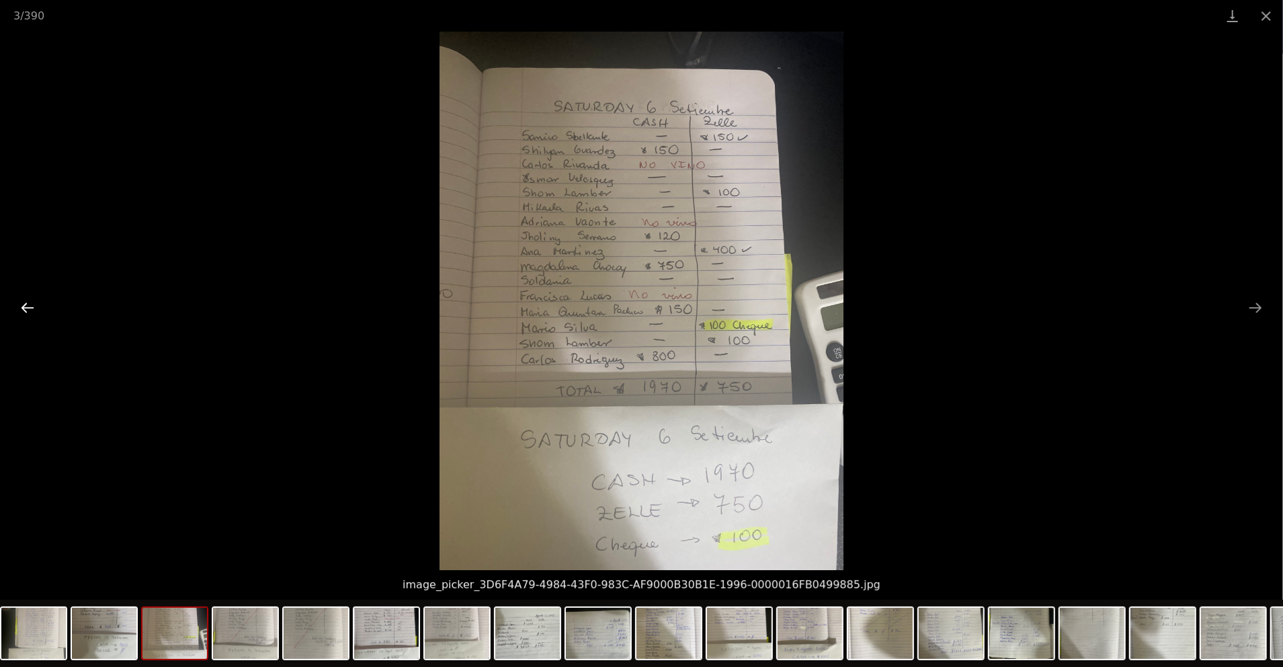
click at [32, 307] on button "Previous slide" at bounding box center [27, 307] width 28 height 26
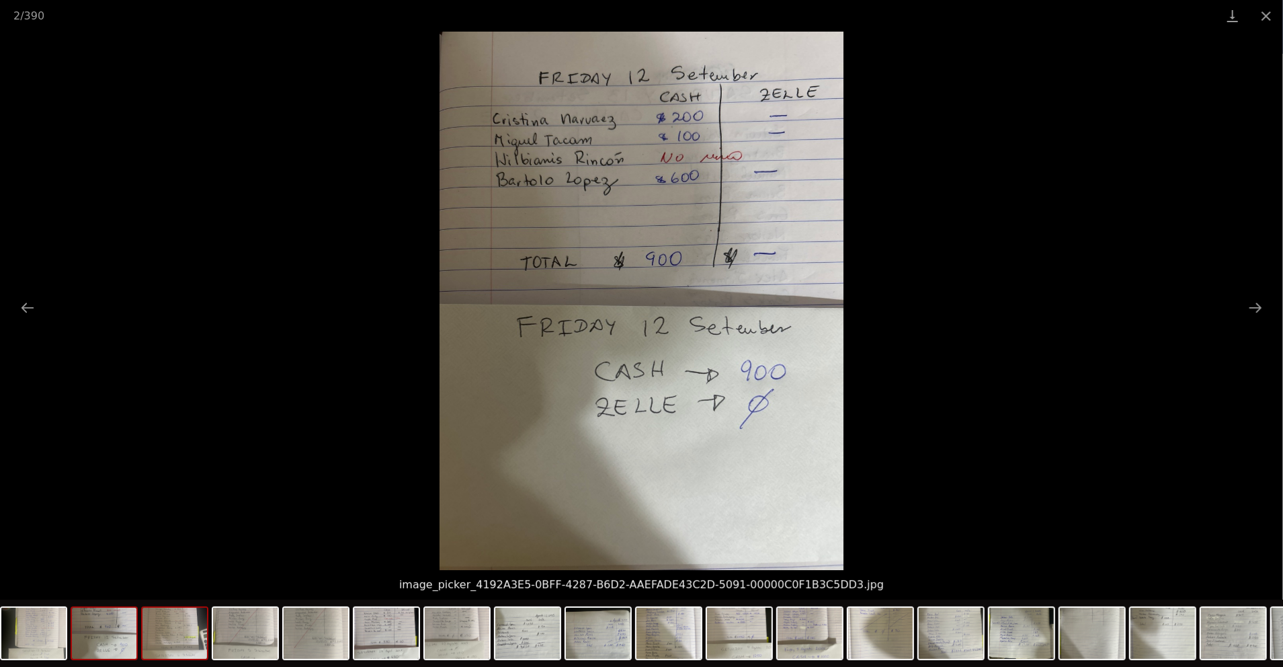
click at [179, 643] on img at bounding box center [174, 633] width 65 height 51
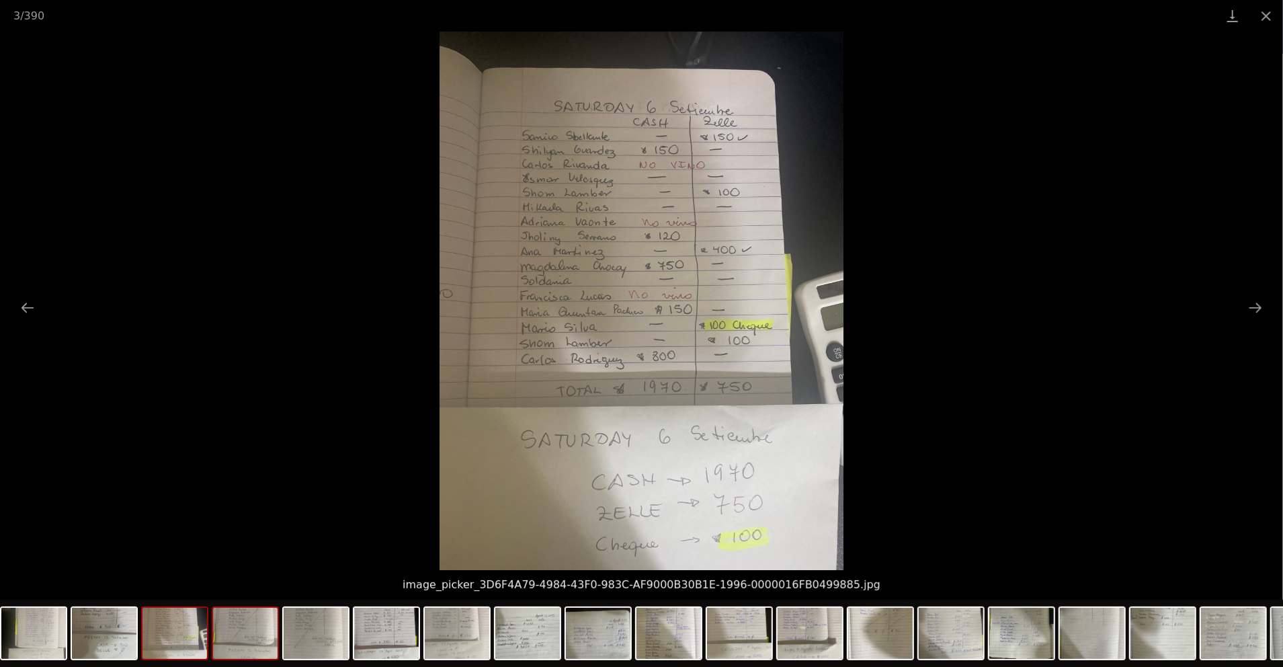
click at [242, 639] on img at bounding box center [245, 633] width 65 height 51
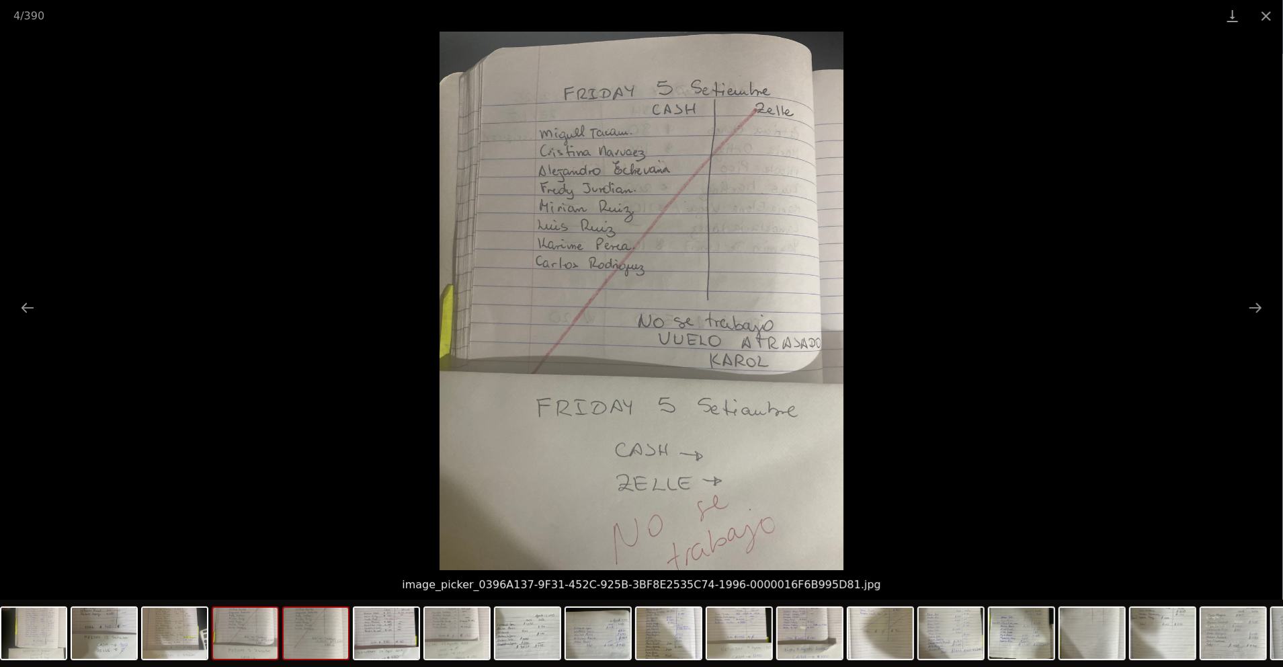
click at [304, 645] on img at bounding box center [316, 633] width 65 height 51
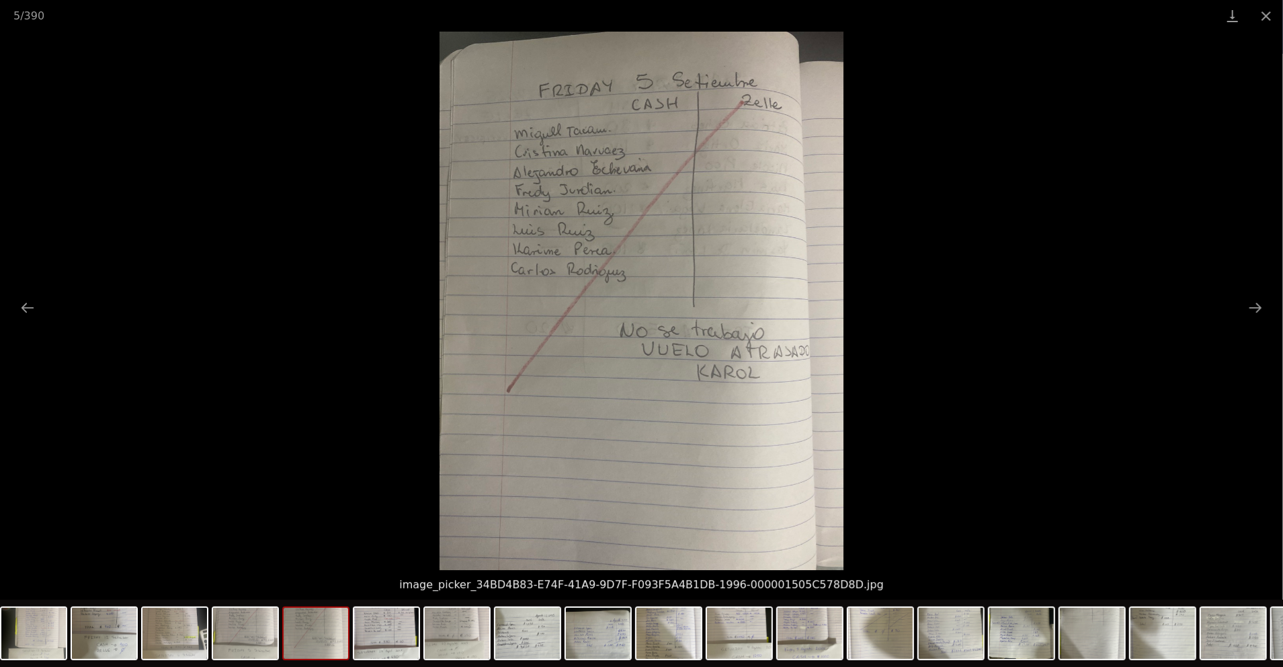
click at [290, 641] on img at bounding box center [316, 633] width 65 height 51
click at [294, 641] on img at bounding box center [316, 633] width 65 height 51
click at [382, 640] on img at bounding box center [386, 633] width 65 height 51
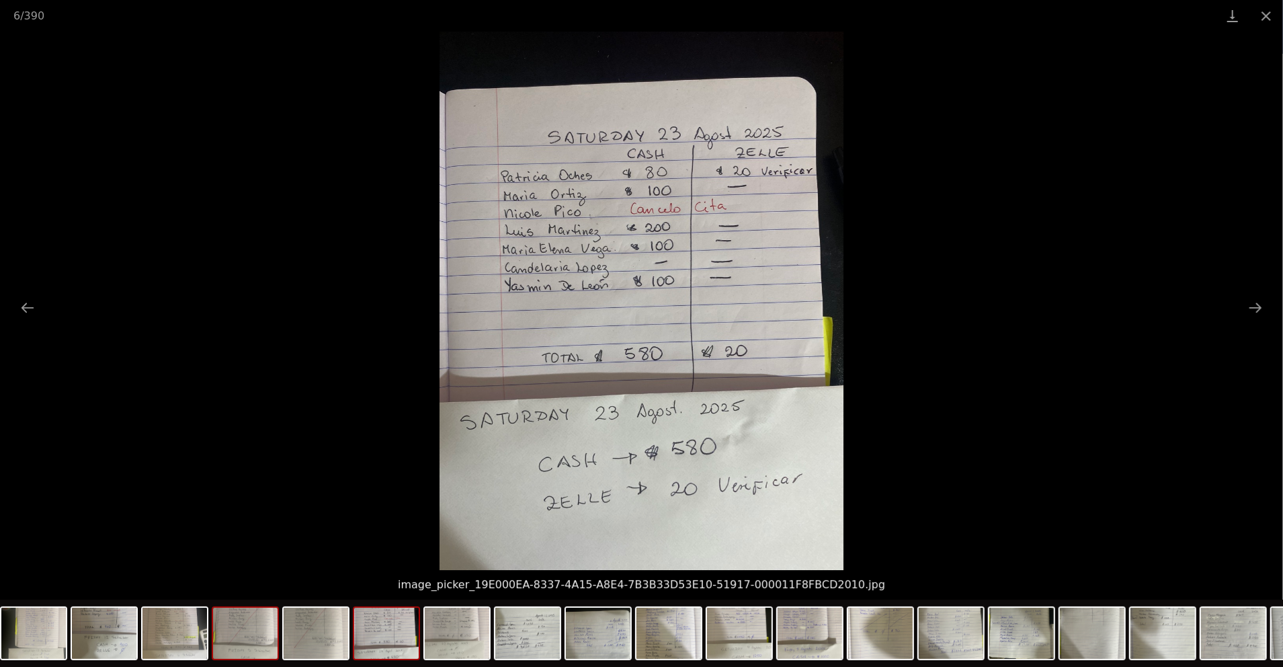
click at [251, 637] on img at bounding box center [245, 633] width 65 height 51
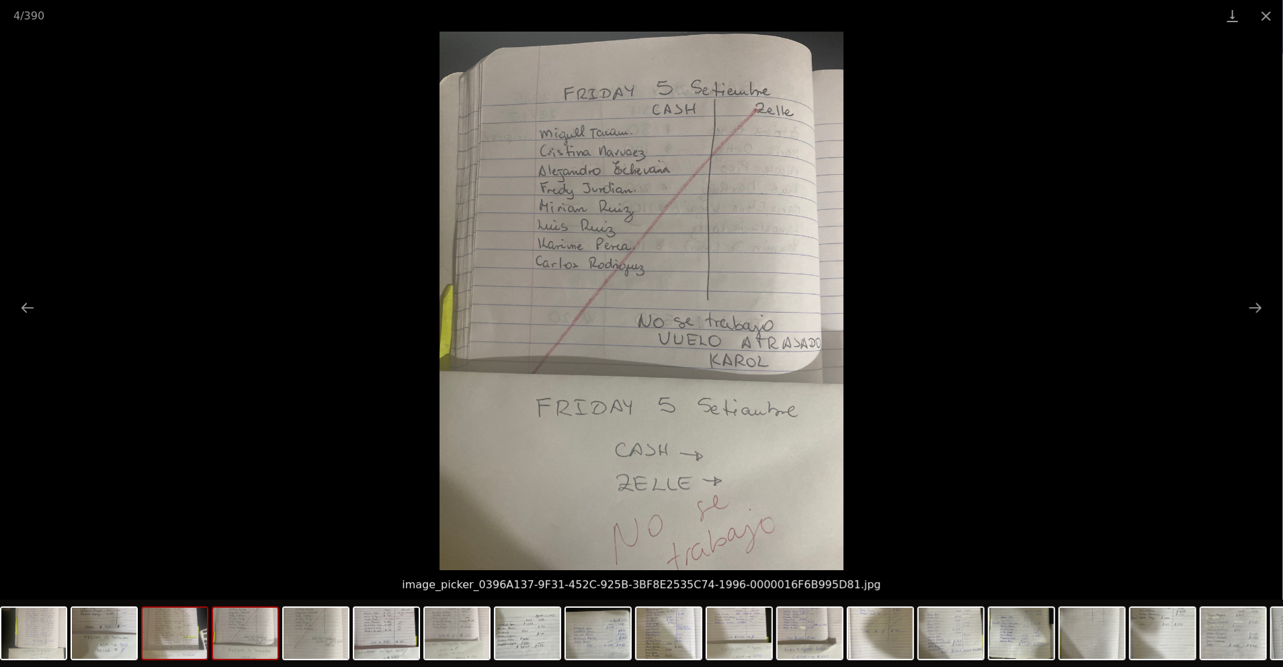
click at [180, 641] on img at bounding box center [174, 633] width 65 height 51
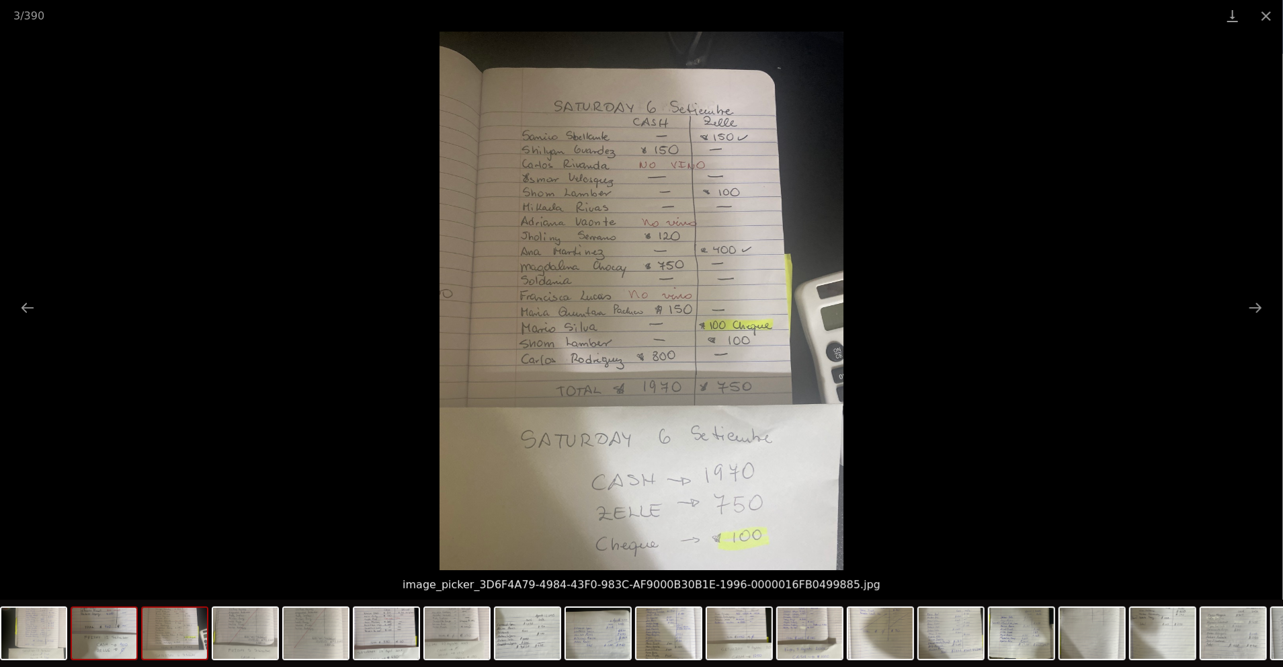
drag, startPoint x: 117, startPoint y: 651, endPoint x: 110, endPoint y: 655, distance: 7.8
click at [117, 651] on img at bounding box center [104, 633] width 65 height 51
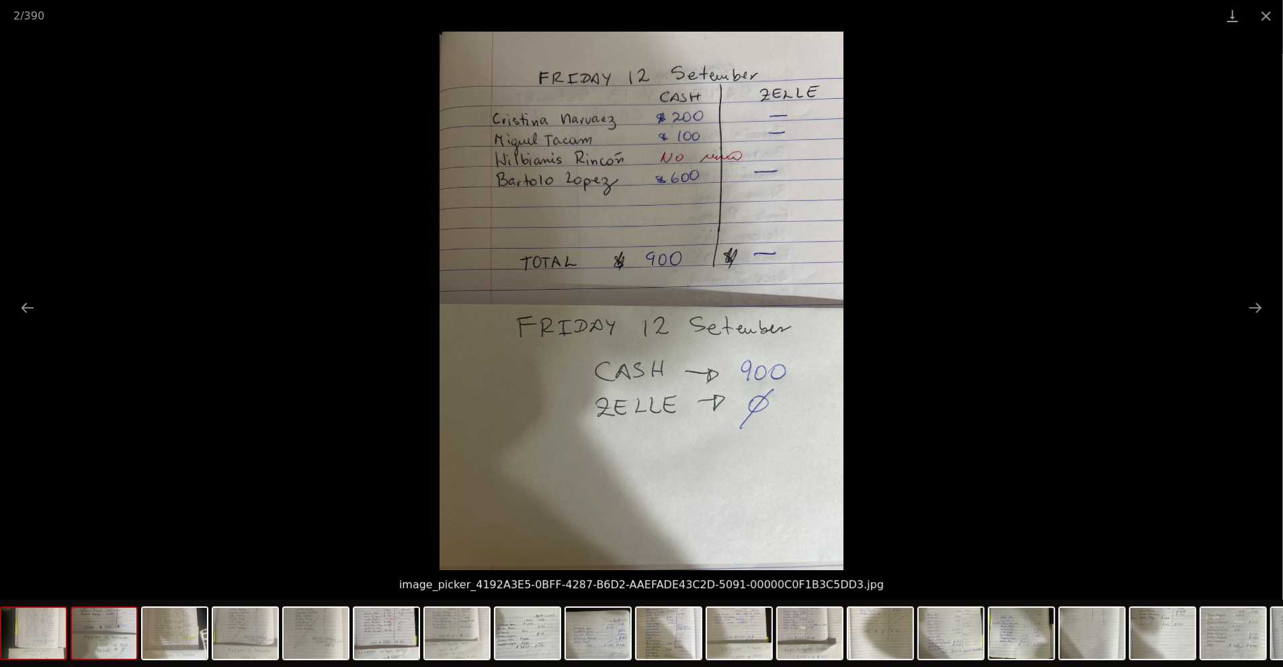
click at [51, 645] on img at bounding box center [33, 633] width 65 height 51
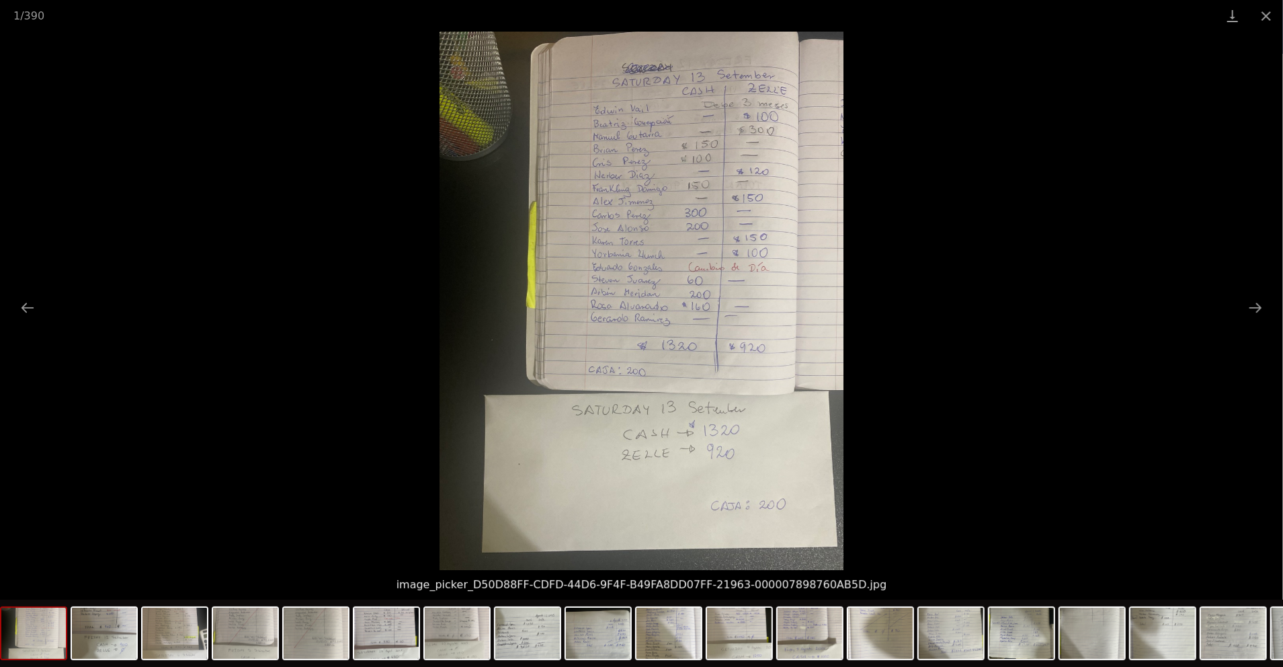
click at [28, 644] on img at bounding box center [33, 633] width 65 height 51
click at [98, 643] on img at bounding box center [103, 633] width 65 height 51
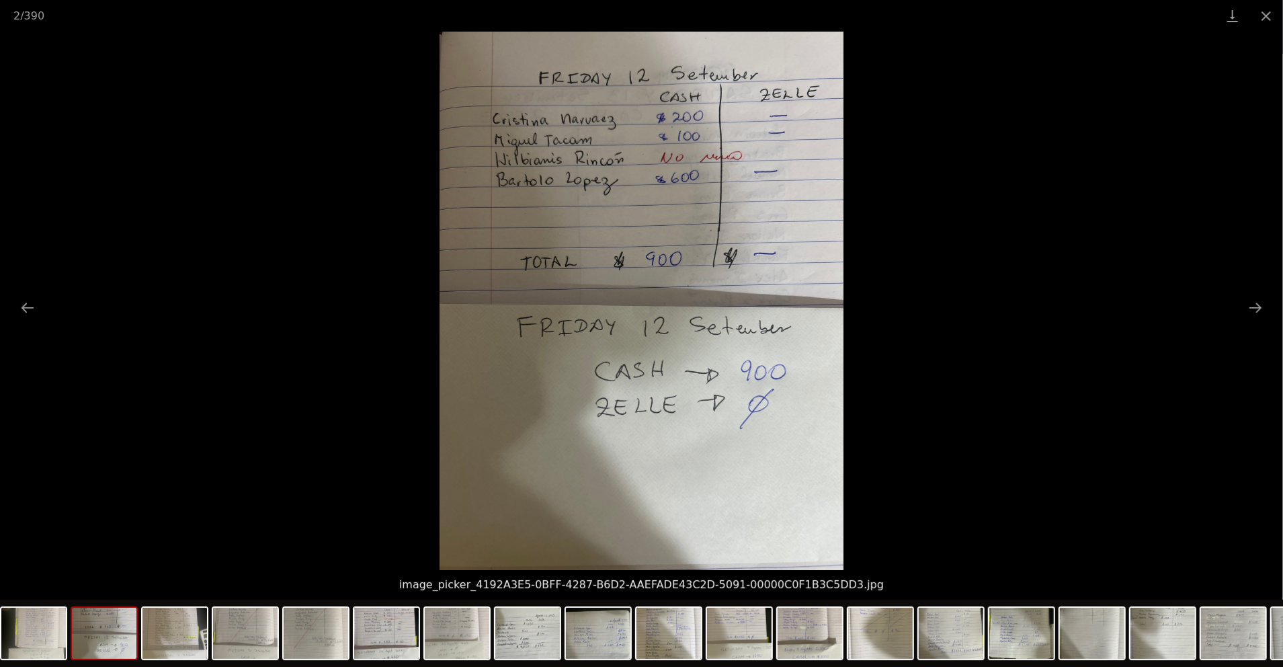
scroll to position [0, 0]
click at [43, 650] on img at bounding box center [33, 633] width 65 height 51
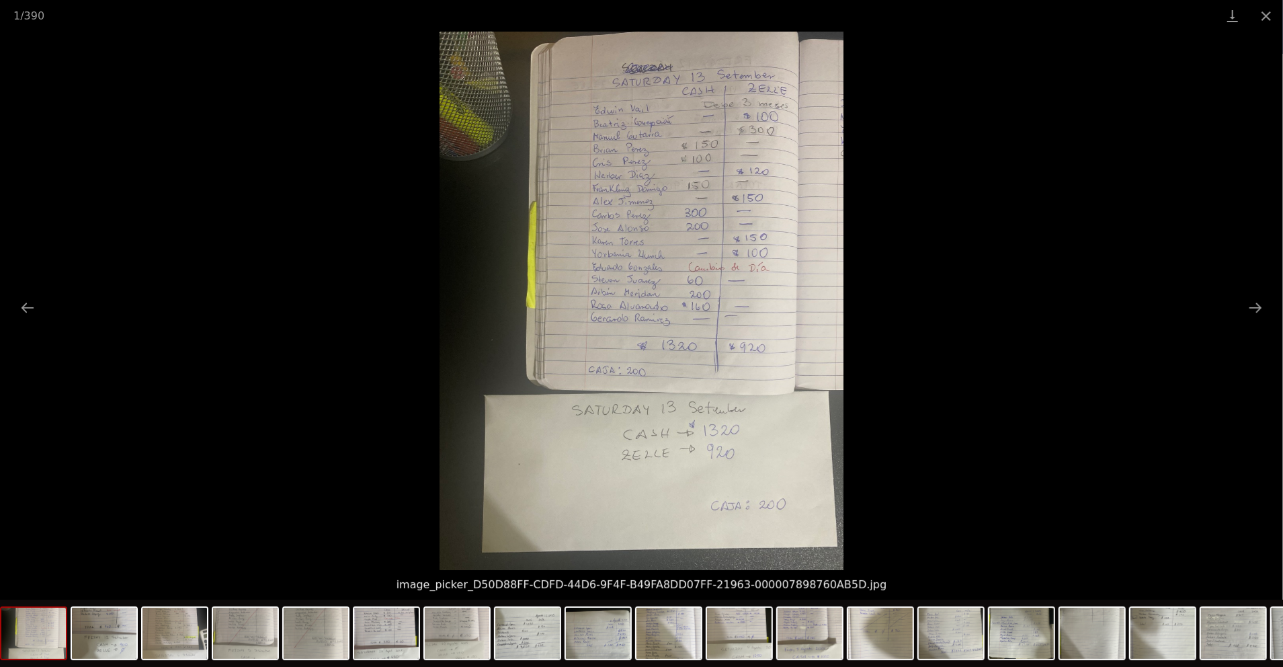
click at [38, 648] on img at bounding box center [33, 633] width 65 height 51
click at [1269, 18] on button "Close gallery" at bounding box center [1267, 16] width 34 height 32
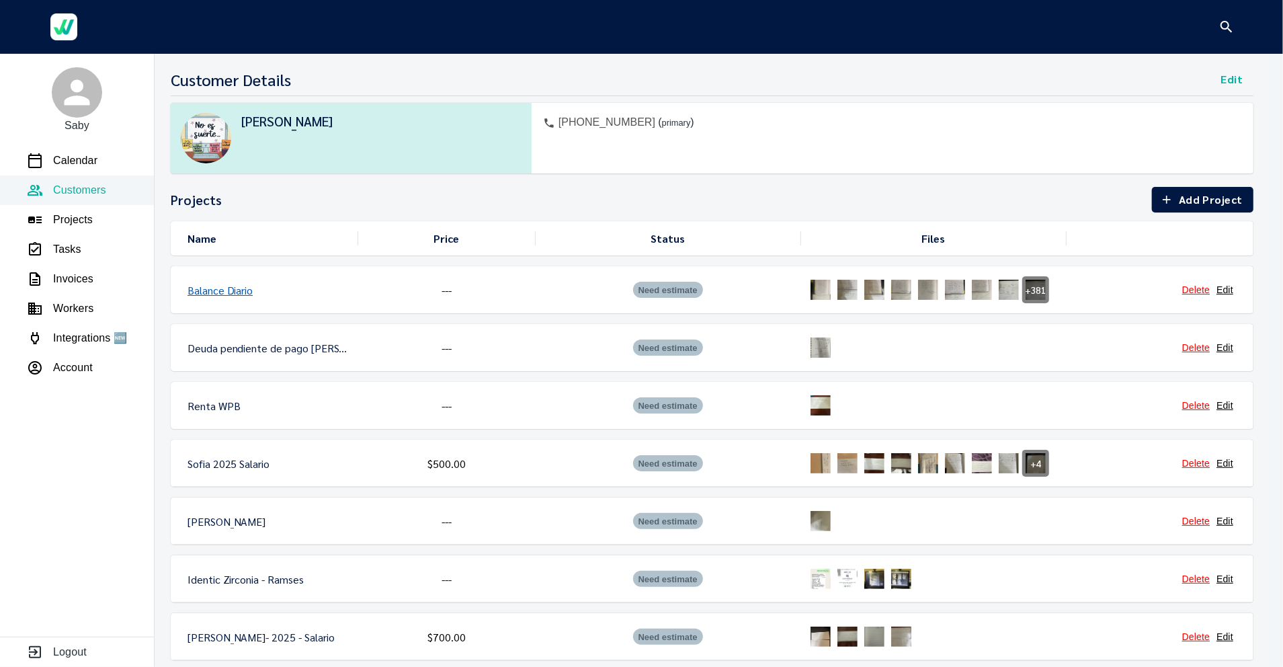
click at [216, 289] on link "Balance Diario" at bounding box center [220, 290] width 65 height 14
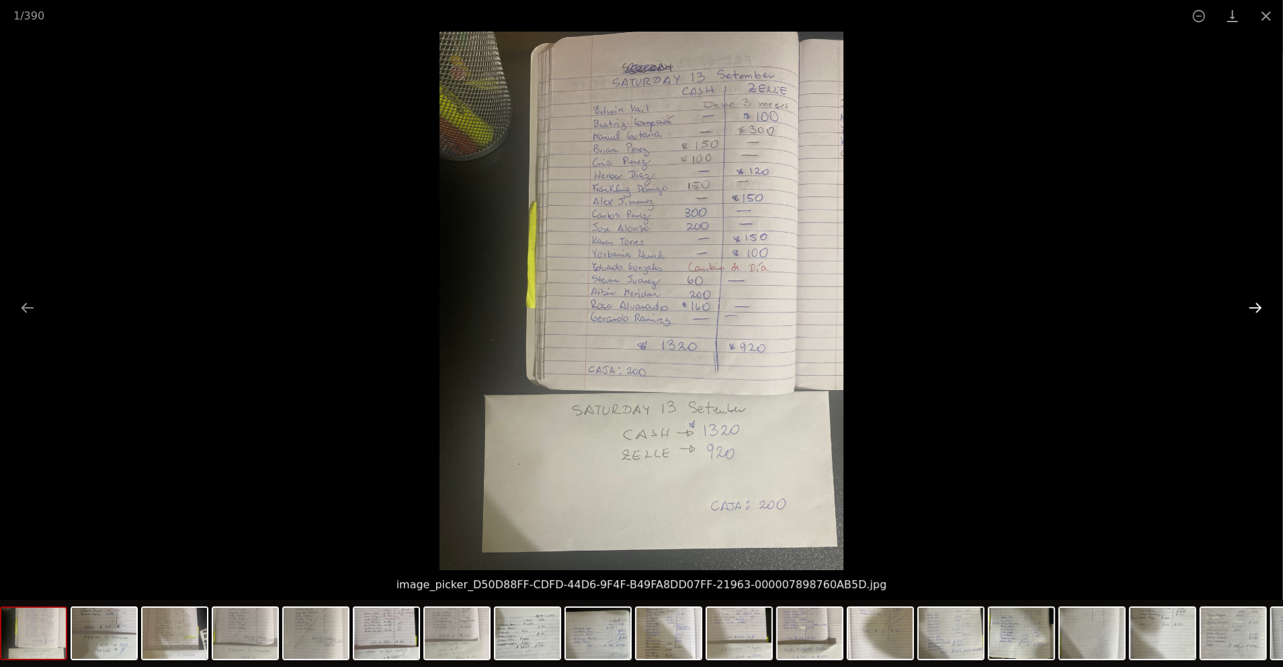
click at [1255, 300] on button "Next slide" at bounding box center [1255, 307] width 28 height 26
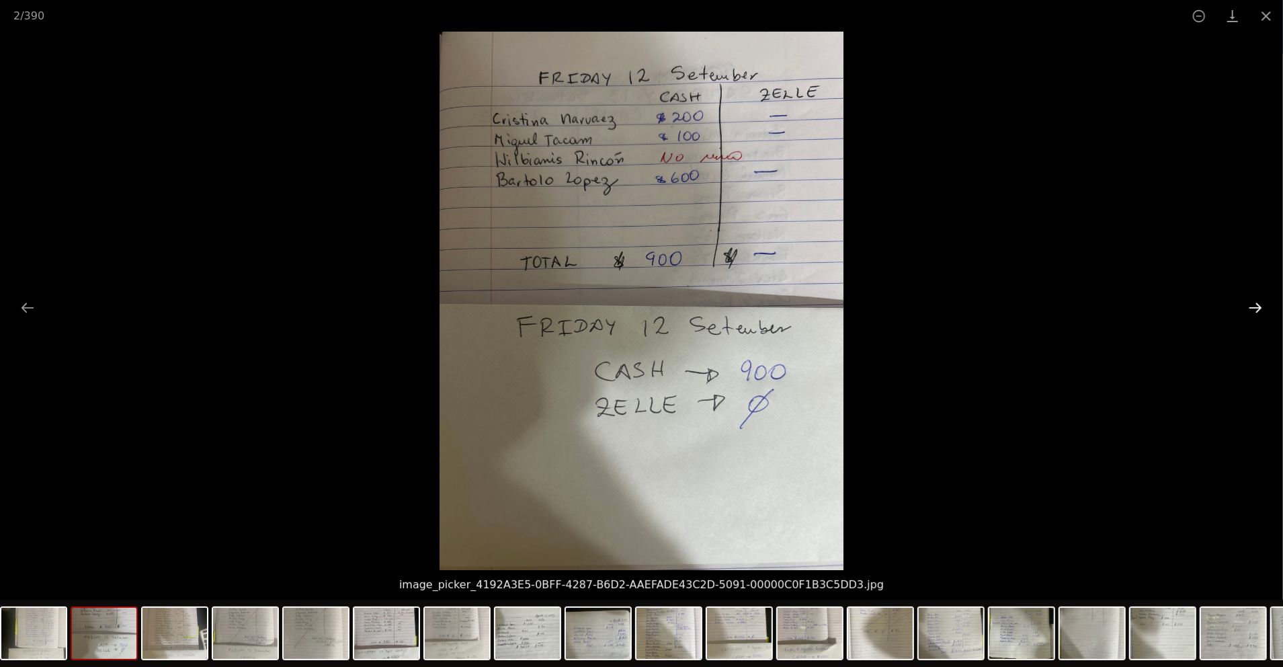
click at [1255, 300] on button "Next slide" at bounding box center [1255, 307] width 28 height 26
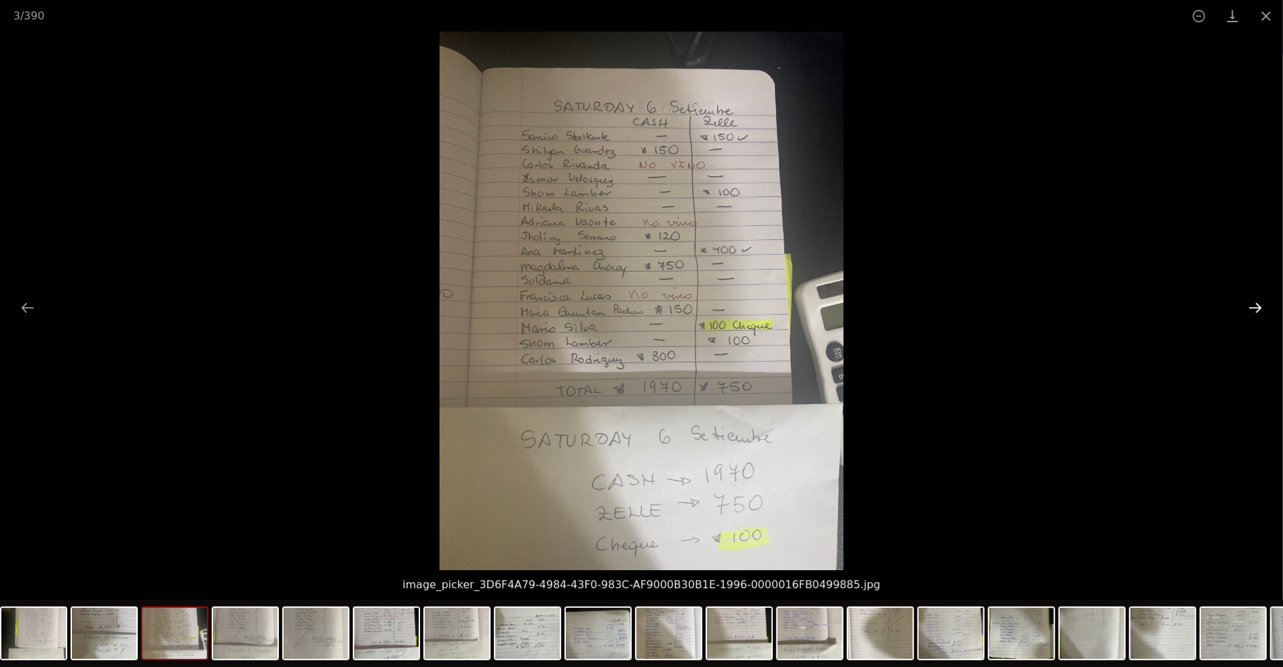
click at [1255, 300] on button "Next slide" at bounding box center [1255, 307] width 28 height 26
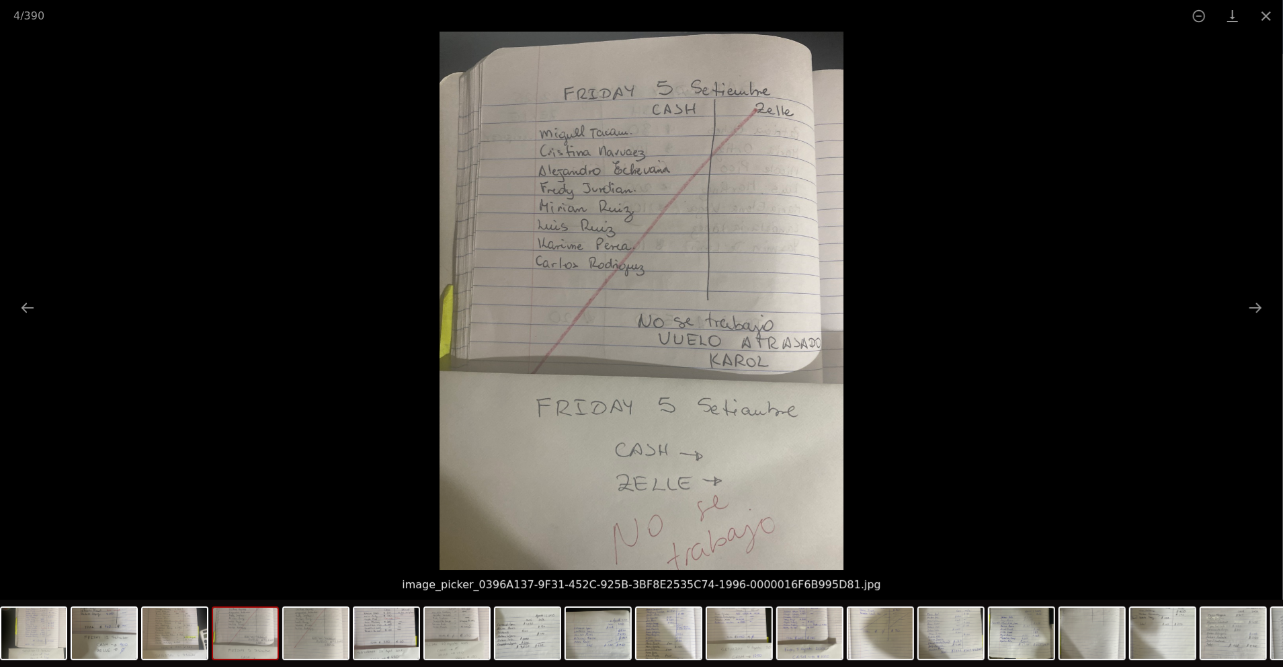
drag, startPoint x: 34, startPoint y: 302, endPoint x: 47, endPoint y: 304, distance: 12.9
click at [46, 302] on div at bounding box center [641, 301] width 1283 height 538
click at [35, 305] on button "Previous slide" at bounding box center [27, 307] width 28 height 26
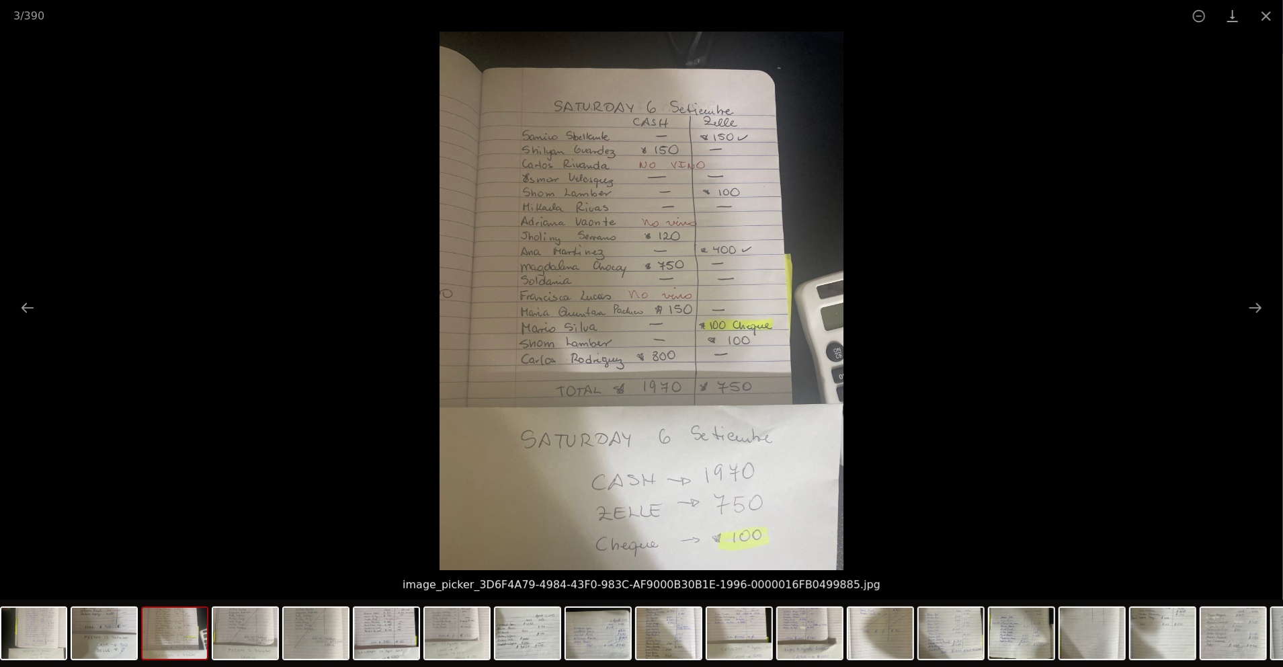
click at [46, 297] on picture at bounding box center [641, 301] width 1283 height 538
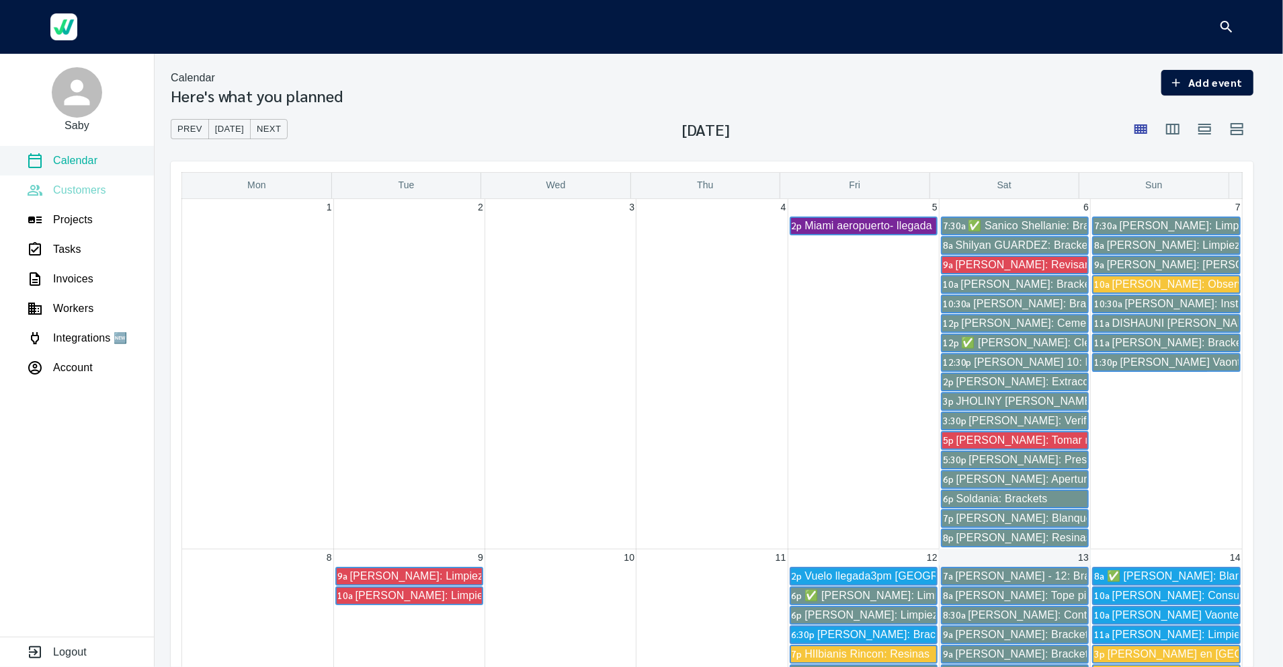
click at [92, 189] on p "Customers" at bounding box center [79, 190] width 53 height 16
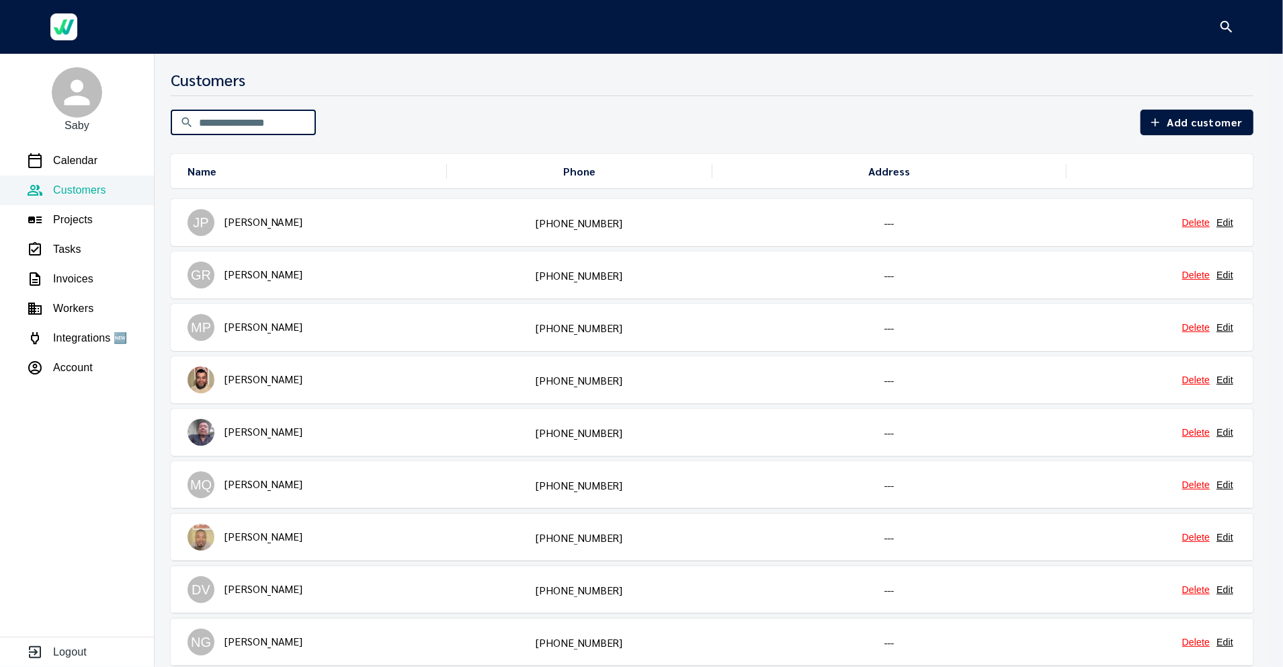
click at [268, 120] on input "text" at bounding box center [257, 123] width 117 height 38
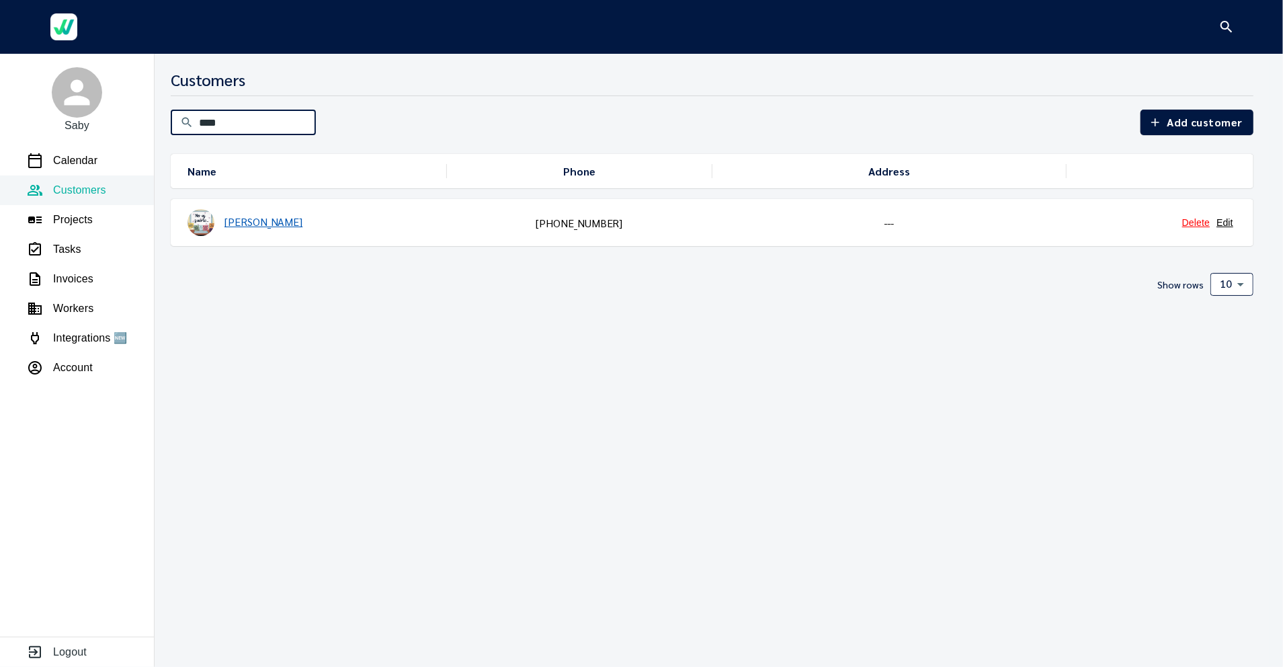
type input "****"
click at [263, 226] on link "[PERSON_NAME]" at bounding box center [264, 221] width 78 height 14
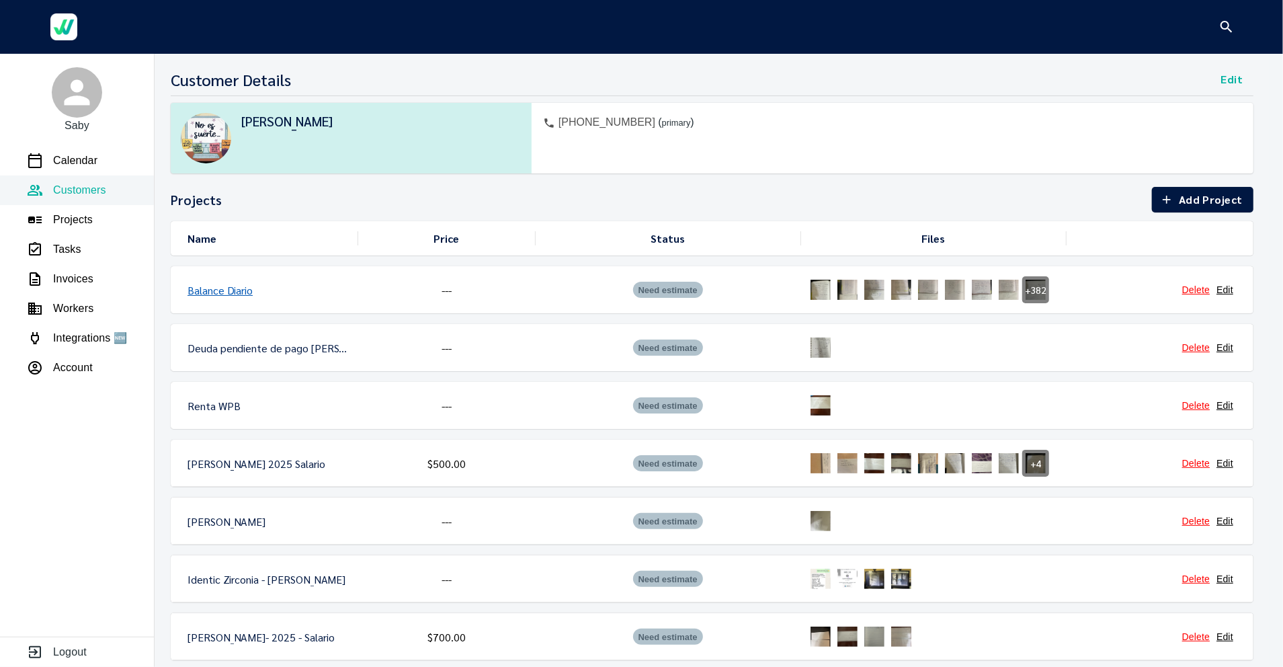
click at [212, 292] on link "Balance Diario" at bounding box center [220, 290] width 65 height 14
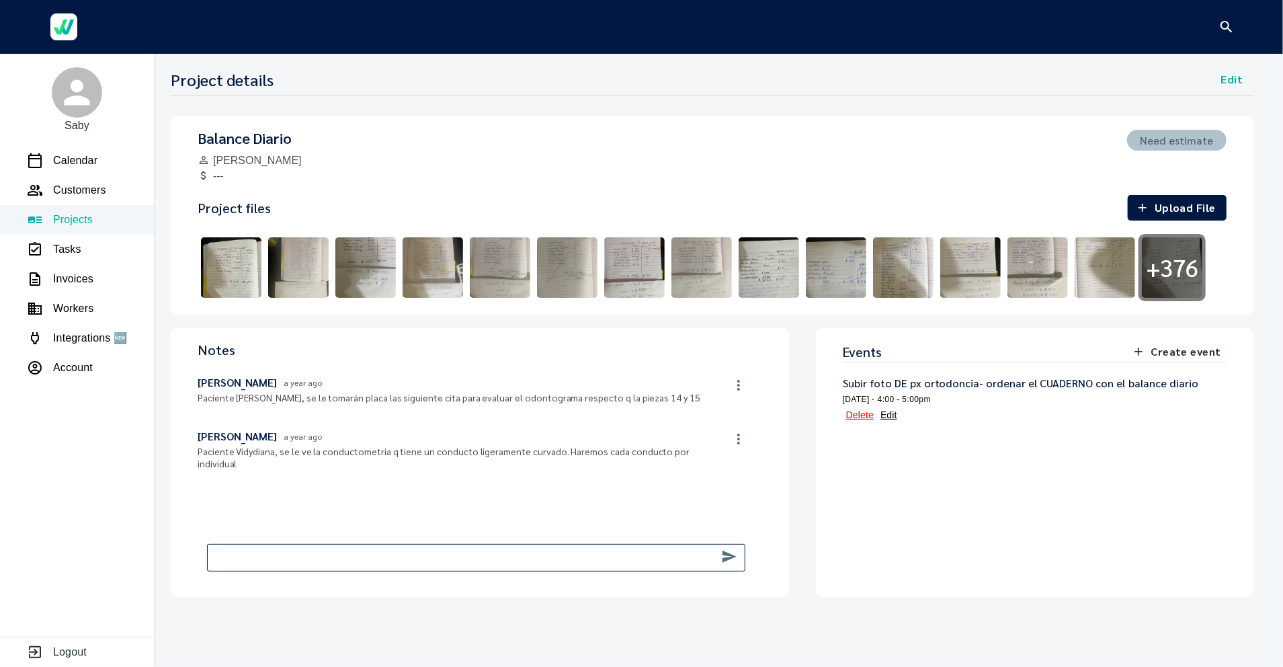
click at [233, 273] on img at bounding box center [231, 267] width 67 height 67
